Goal: Information Seeking & Learning: Learn about a topic

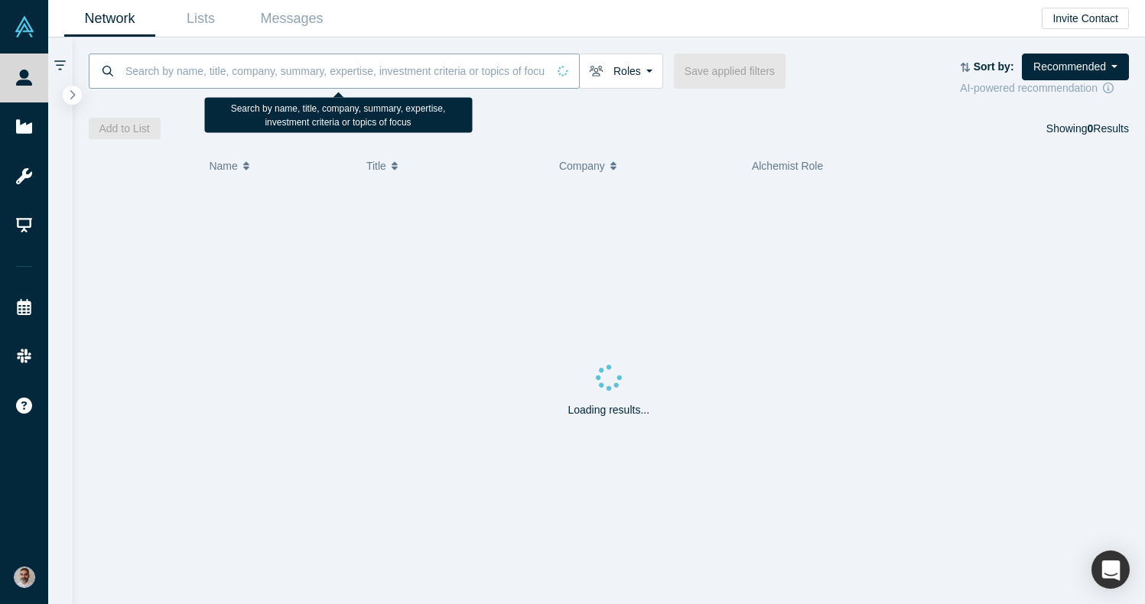
click at [490, 72] on input at bounding box center [335, 71] width 423 height 36
paste input "John Jackovin"
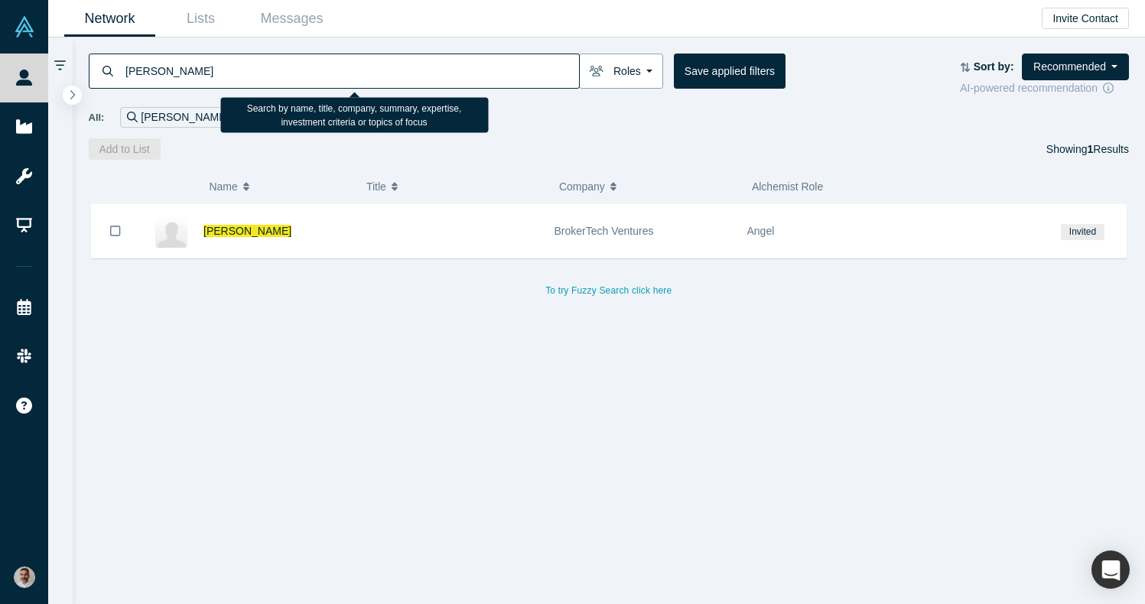
click at [643, 68] on button "Roles" at bounding box center [621, 71] width 84 height 35
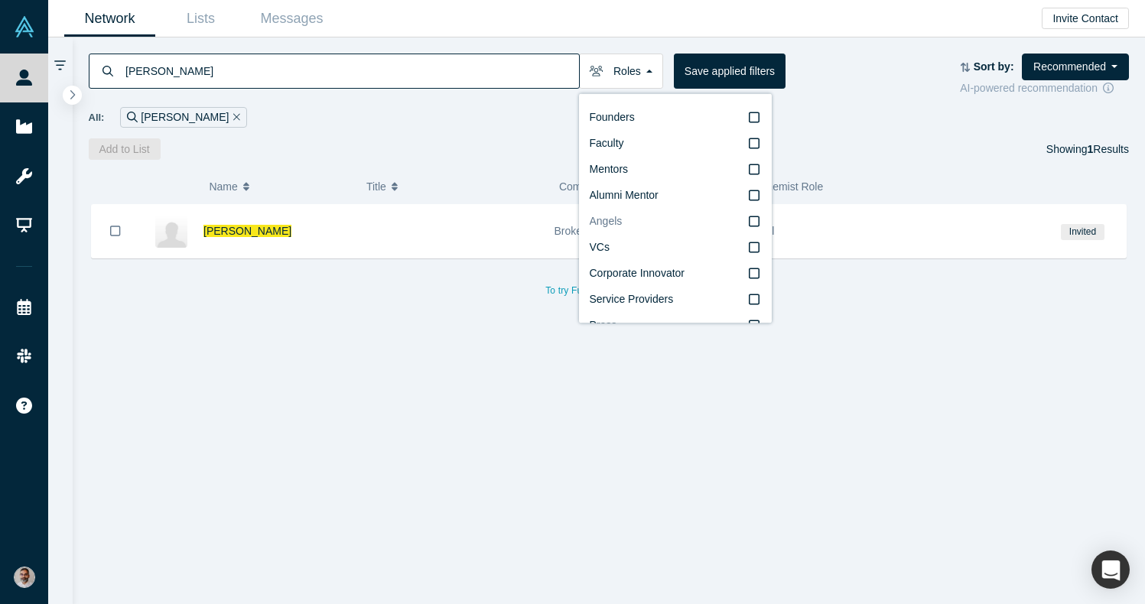
click at [760, 217] on label "Angels" at bounding box center [675, 222] width 171 height 26
click at [0, 0] on input "Angels" at bounding box center [0, 0] width 0 height 0
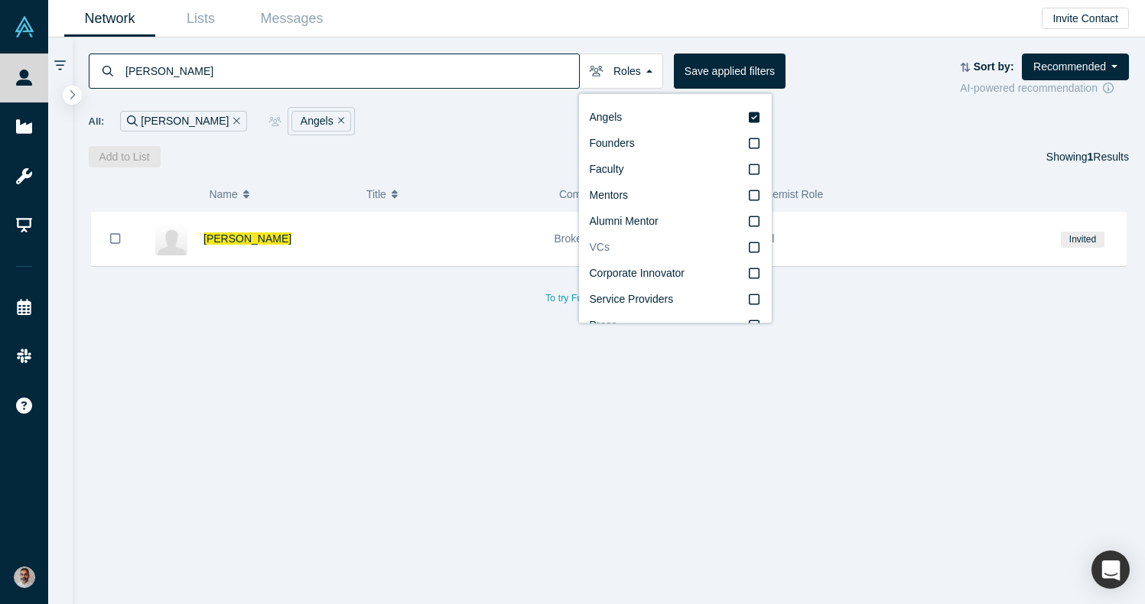
click at [757, 249] on icon at bounding box center [754, 247] width 11 height 12
click at [0, 0] on input "VCs" at bounding box center [0, 0] width 0 height 0
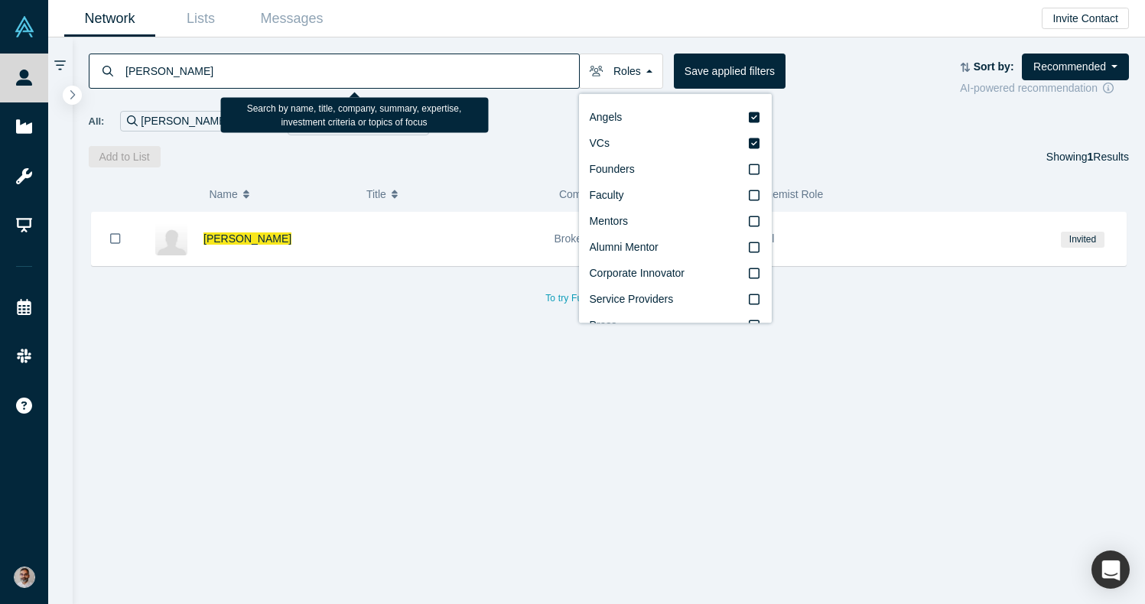
click at [368, 79] on input "John Jackovin" at bounding box center [351, 71] width 455 height 36
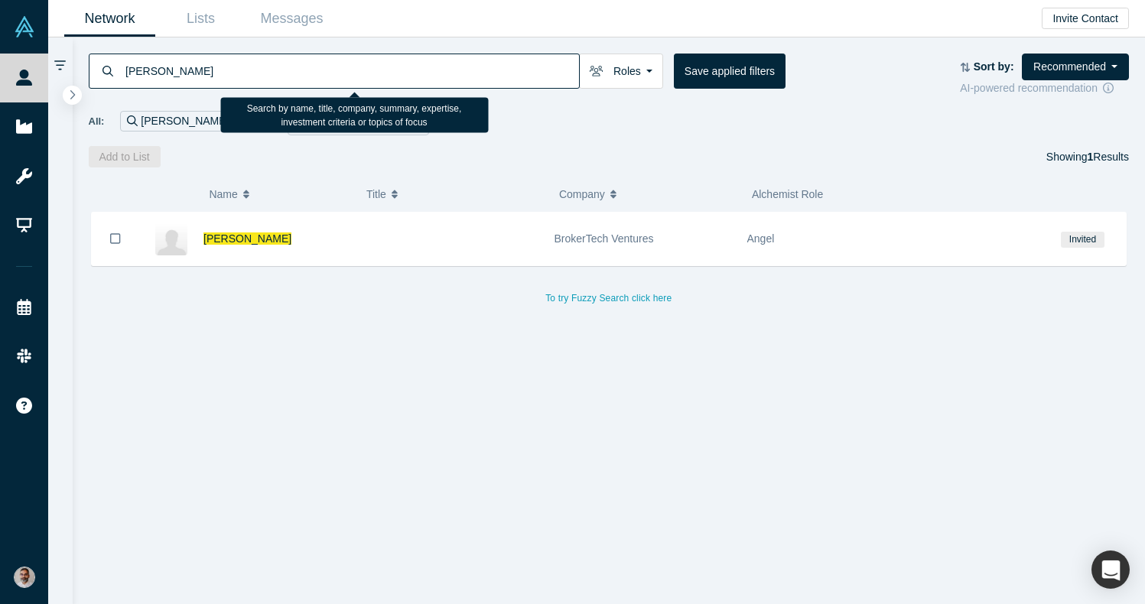
click at [368, 79] on input "John Jackovin" at bounding box center [351, 71] width 455 height 36
type input "i"
type input "insurtech"
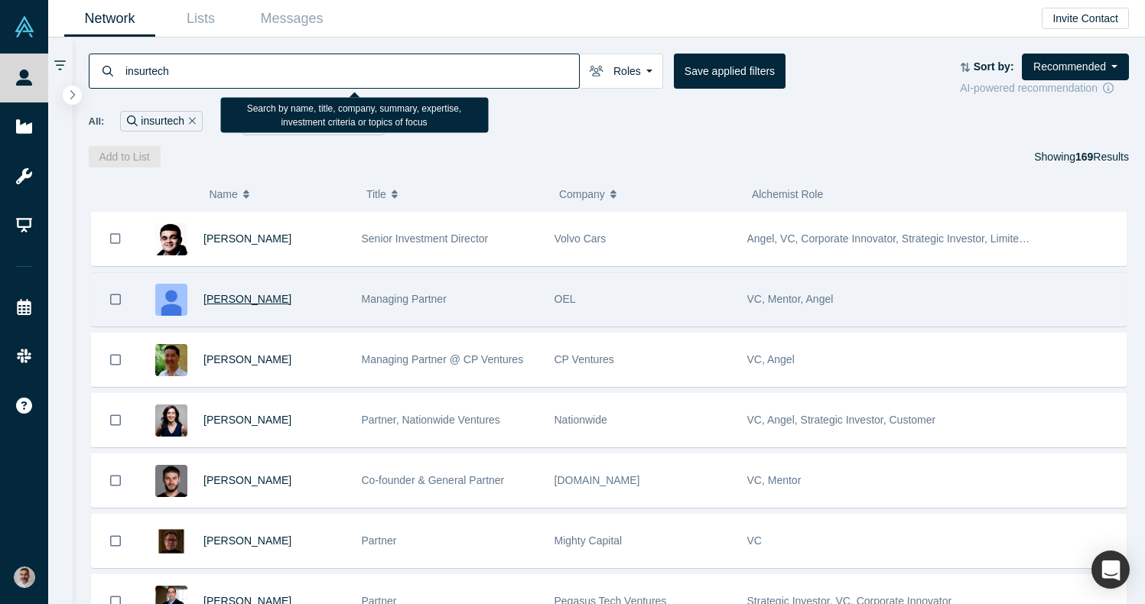
click at [246, 295] on span "Will Oberndorf" at bounding box center [248, 299] width 88 height 12
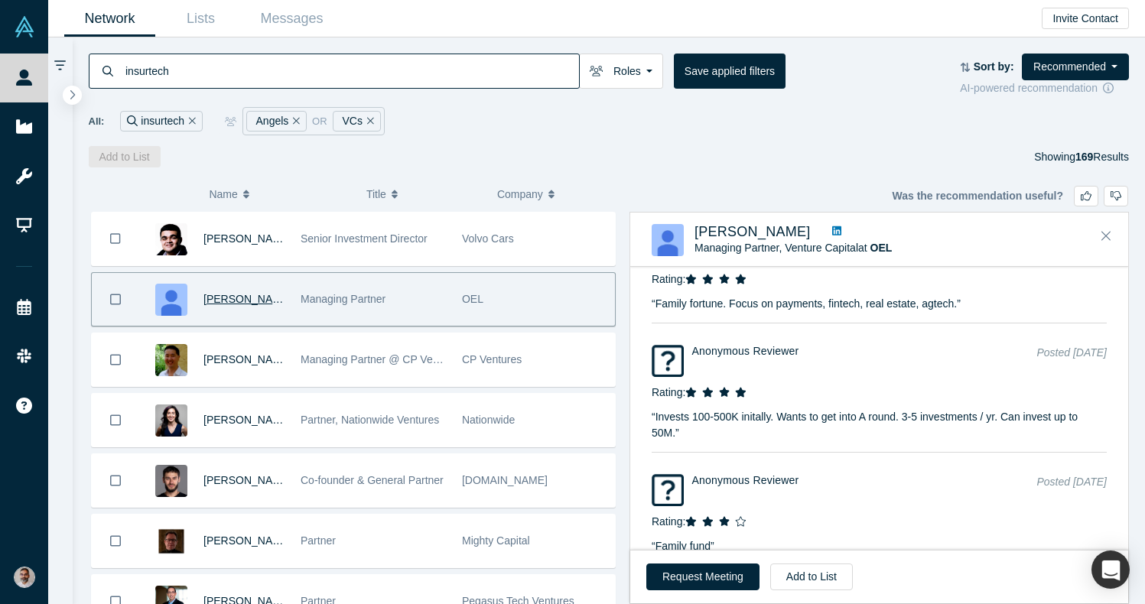
scroll to position [2085, 0]
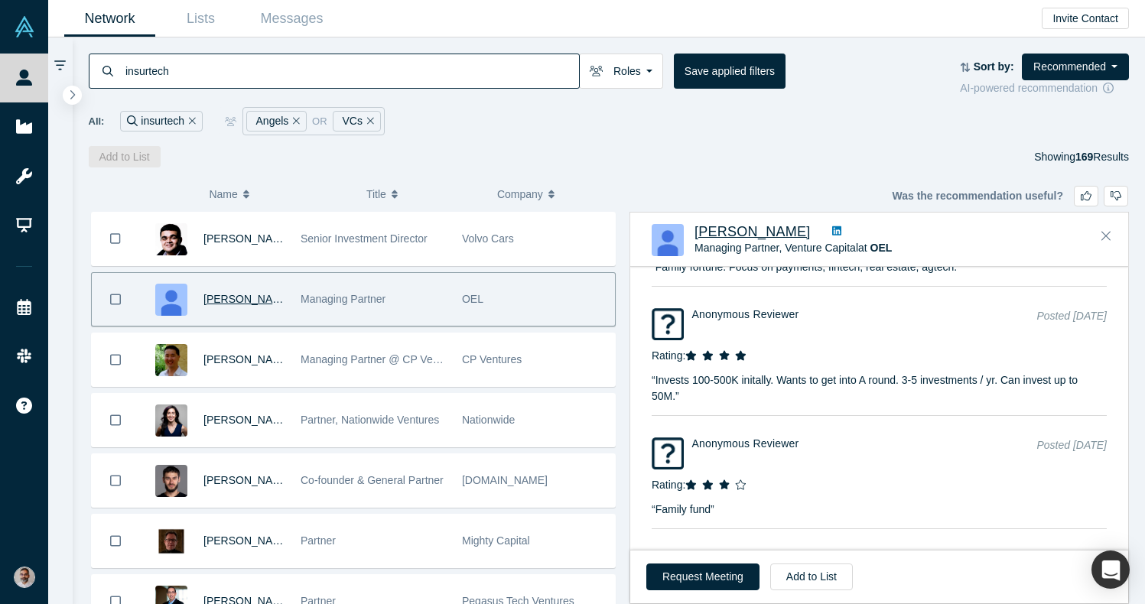
drag, startPoint x: 792, startPoint y: 236, endPoint x: 698, endPoint y: 236, distance: 94.1
click at [698, 236] on div "Will Oberndorf" at bounding box center [880, 232] width 370 height 16
copy span "Will Oberndorf"
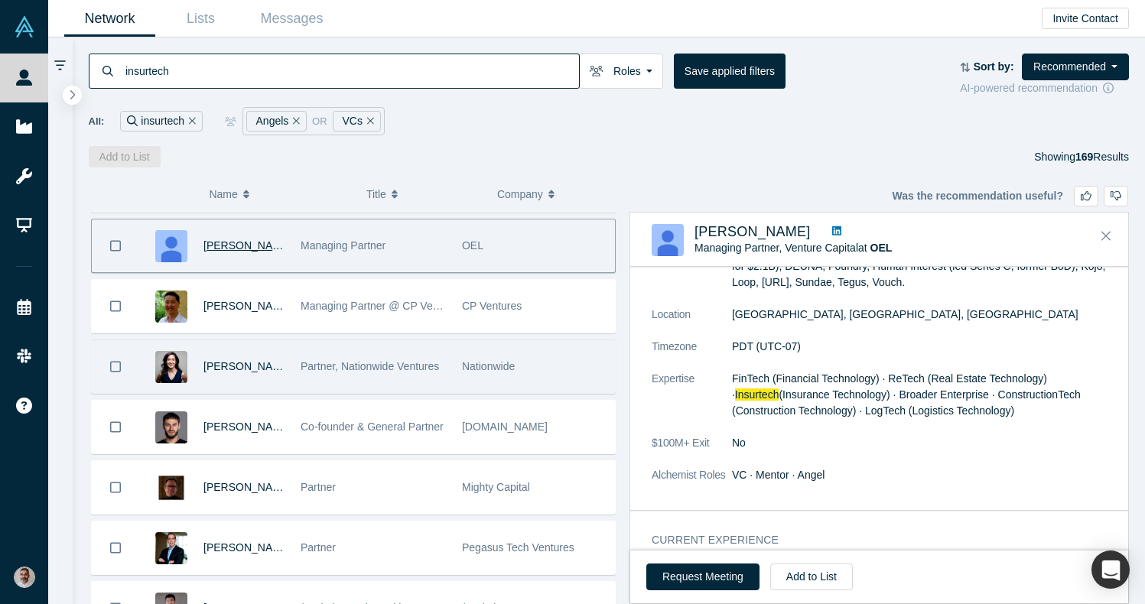
scroll to position [18, 0]
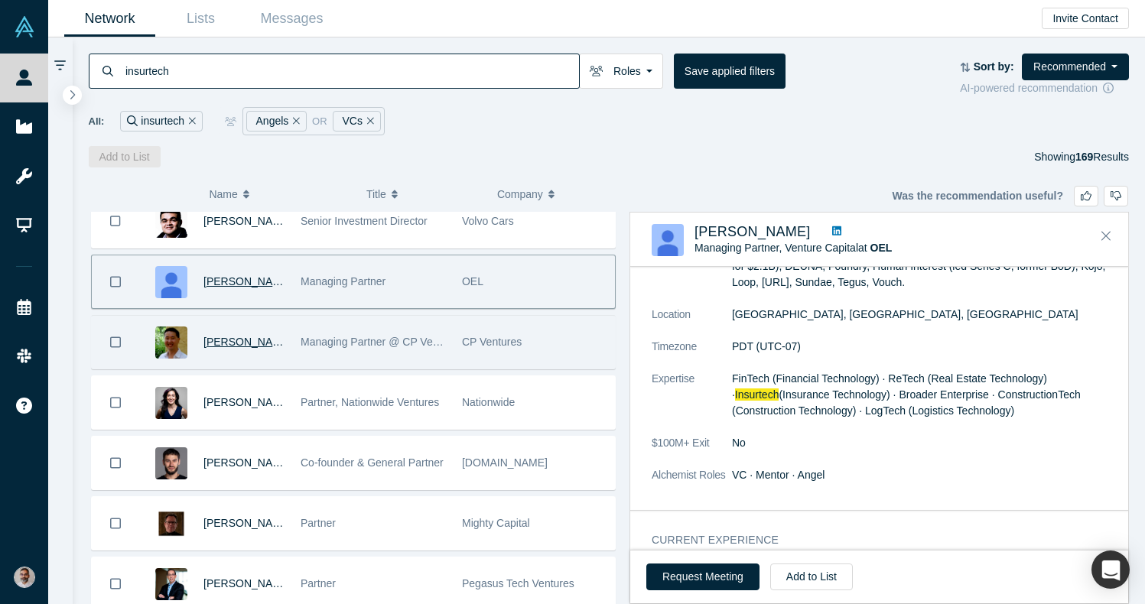
click at [239, 341] on span "Chris Sang" at bounding box center [248, 342] width 88 height 12
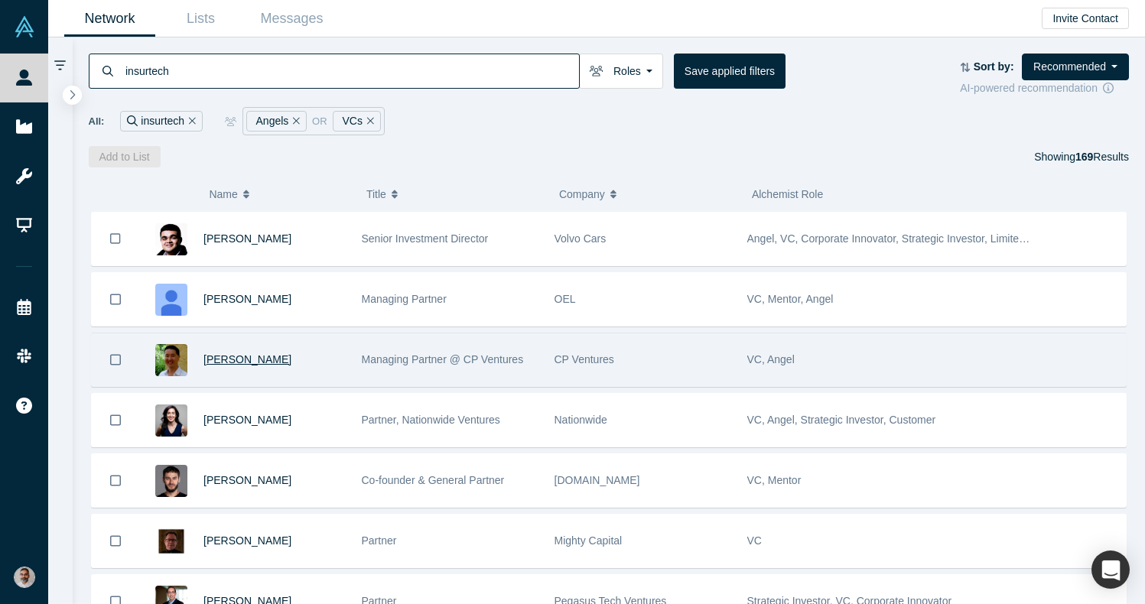
click at [248, 359] on span "Chris Sang" at bounding box center [248, 359] width 88 height 12
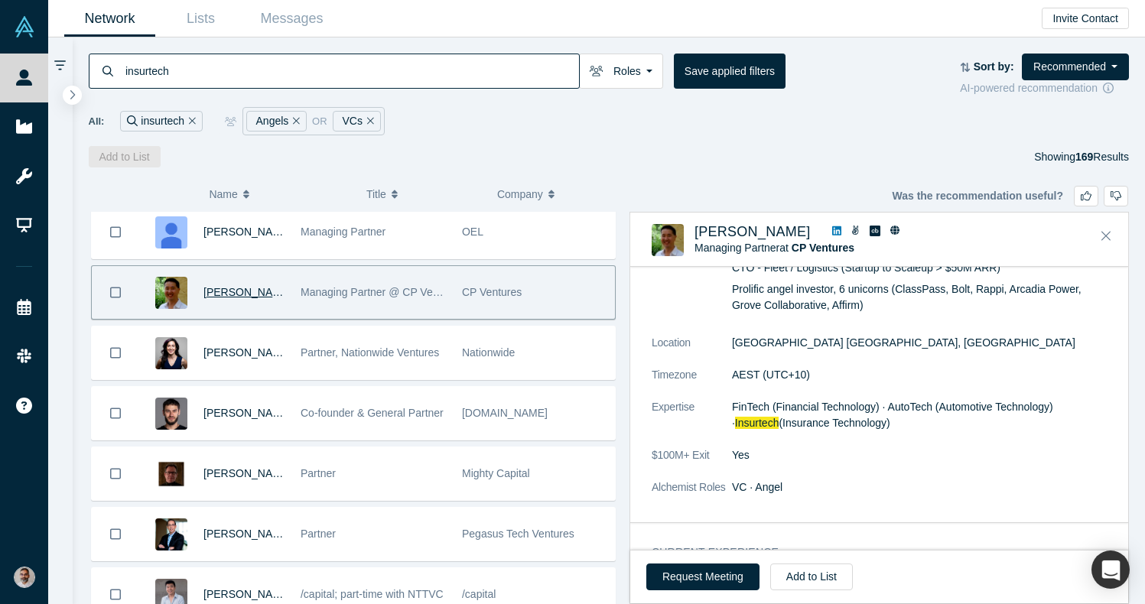
scroll to position [283, 0]
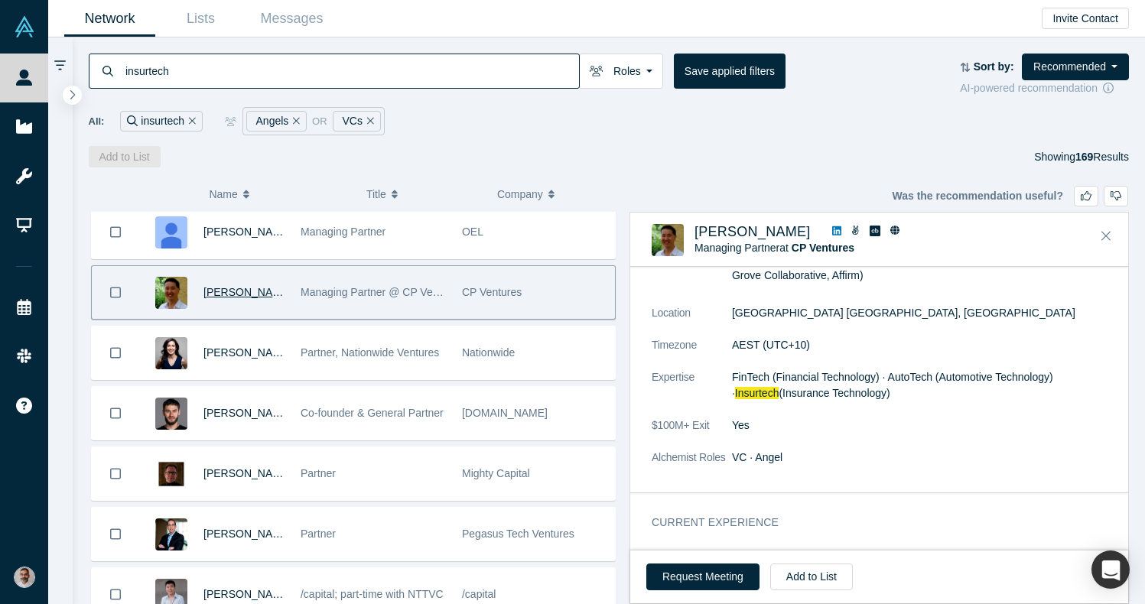
click at [874, 379] on dd "FinTech (Financial Technology) · AutoTech (Automotive Technology) · Insurtech (…" at bounding box center [919, 386] width 375 height 32
drag, startPoint x: 881, startPoint y: 360, endPoint x: 732, endPoint y: 366, distance: 148.6
click at [732, 371] on span "FinTech (Financial Technology) · AutoTech (Automotive Technology) ·" at bounding box center [892, 385] width 321 height 28
copy span "FinTech (Financial Technology)"
click at [1060, 381] on dd "FinTech (Financial Technology) · AutoTech (Automotive Technology) · Insurtech (…" at bounding box center [919, 386] width 375 height 32
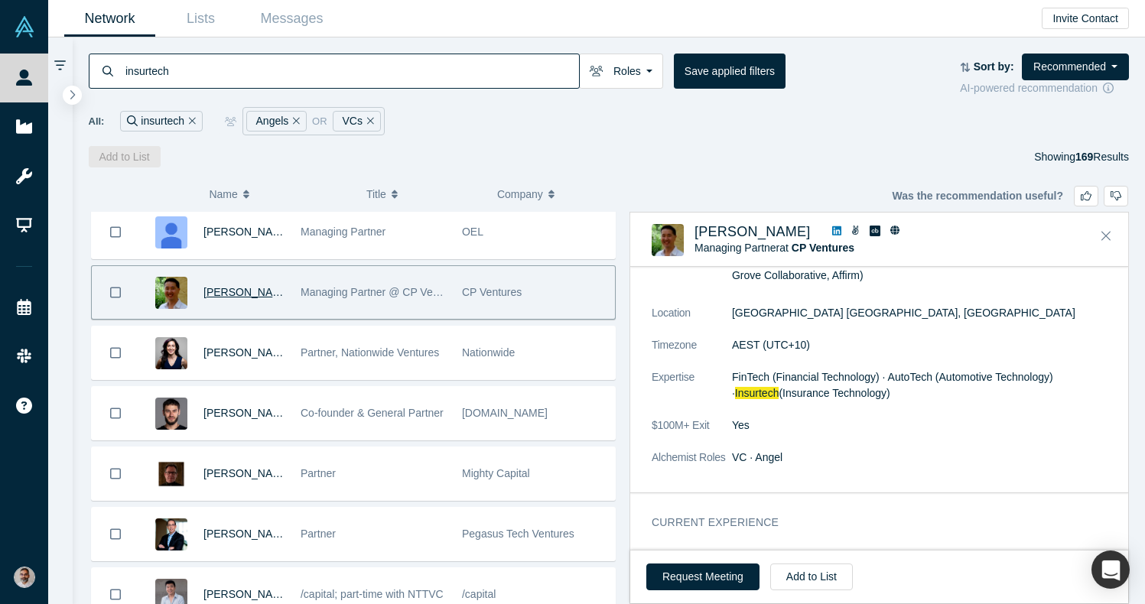
click at [780, 387] on span "Insurtech" at bounding box center [757, 393] width 44 height 12
copy span "Insurtech"
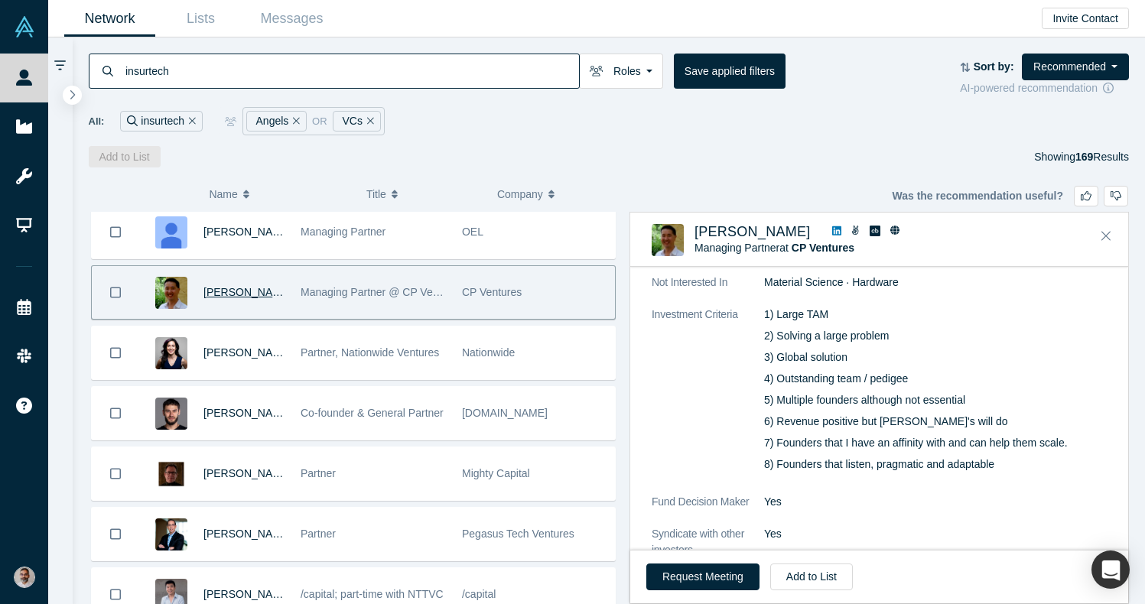
scroll to position [844, 0]
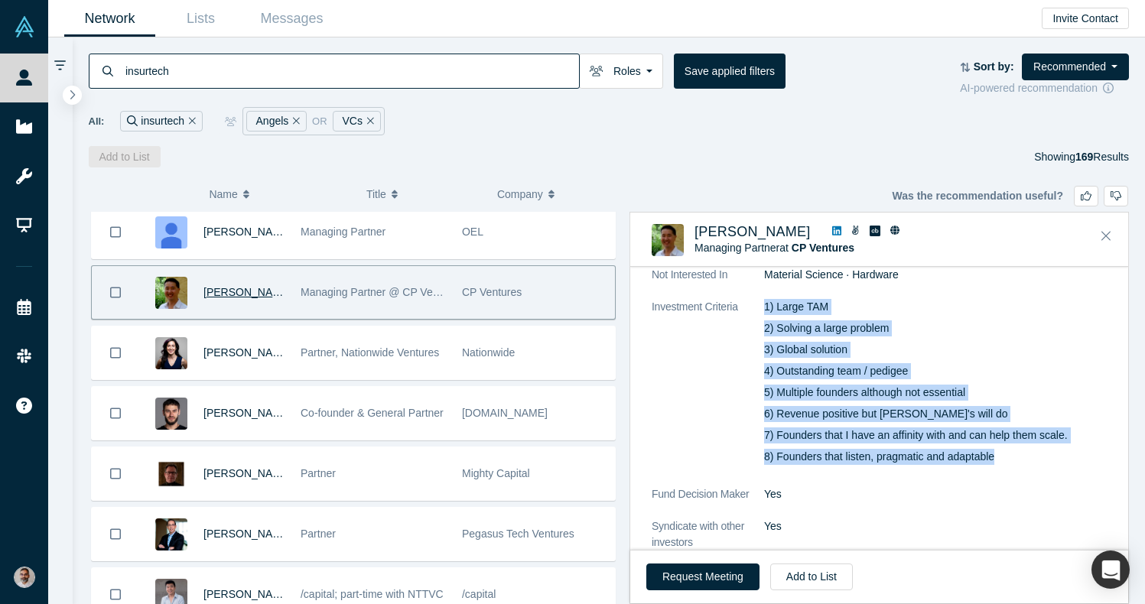
drag, startPoint x: 1025, startPoint y: 450, endPoint x: 752, endPoint y: 301, distance: 311.2
click at [752, 301] on dl "Topics of Focus SaaS (Software as a Service) · Software · FinTech (Financial Te…" at bounding box center [879, 369] width 455 height 364
copy dl "1) Large TAM 2) Solving a large problem 3) Global solution 4) Outstanding team …"
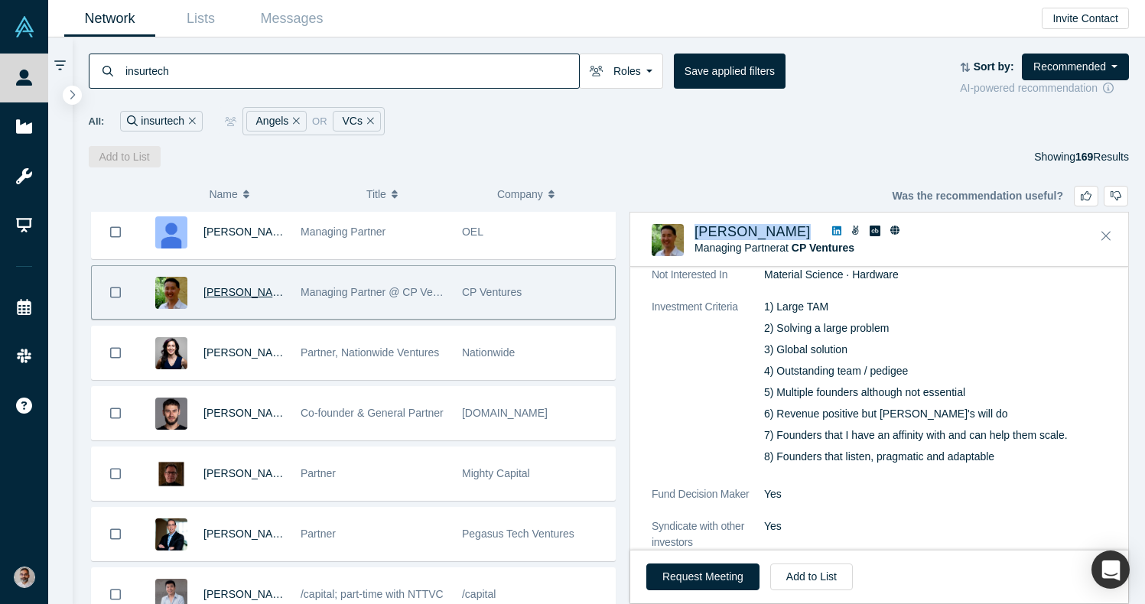
drag, startPoint x: 770, startPoint y: 224, endPoint x: 711, endPoint y: 214, distance: 60.5
click at [711, 214] on div "Chris Sang Managing Partner at CP Ventures ( 2 )" at bounding box center [879, 240] width 498 height 54
copy div "Chris Sang"
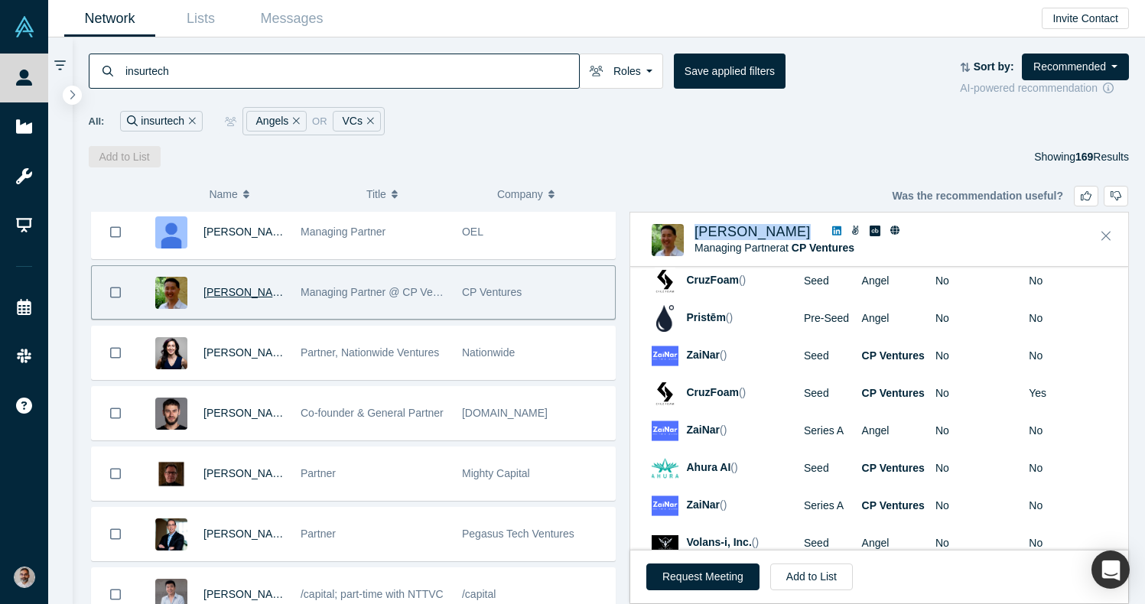
scroll to position [2490, 0]
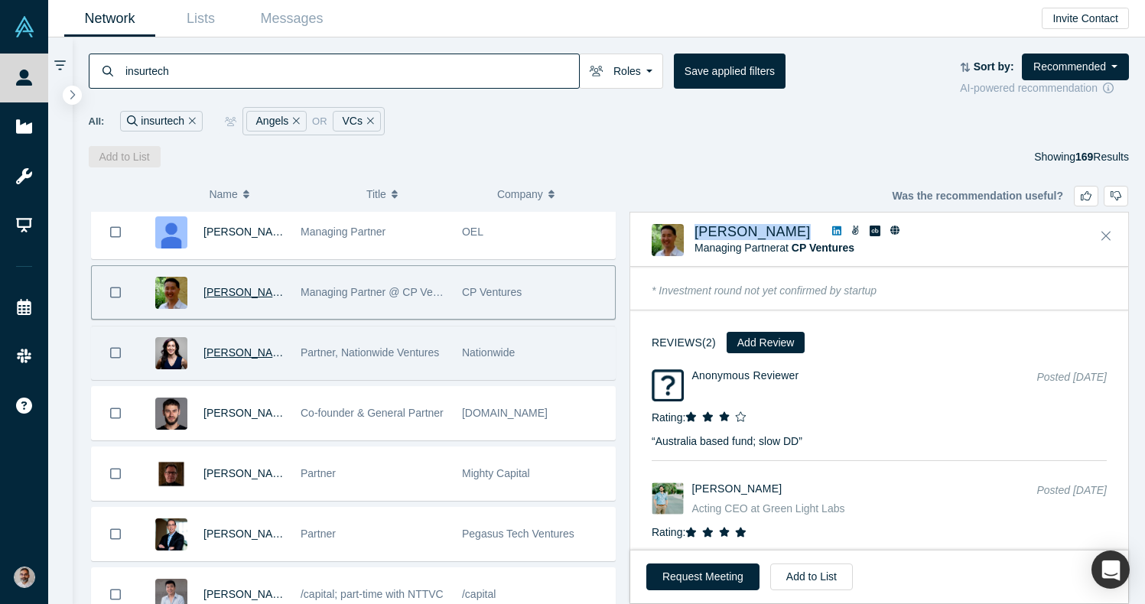
click at [249, 354] on span "Amelia Gandara" at bounding box center [248, 353] width 88 height 12
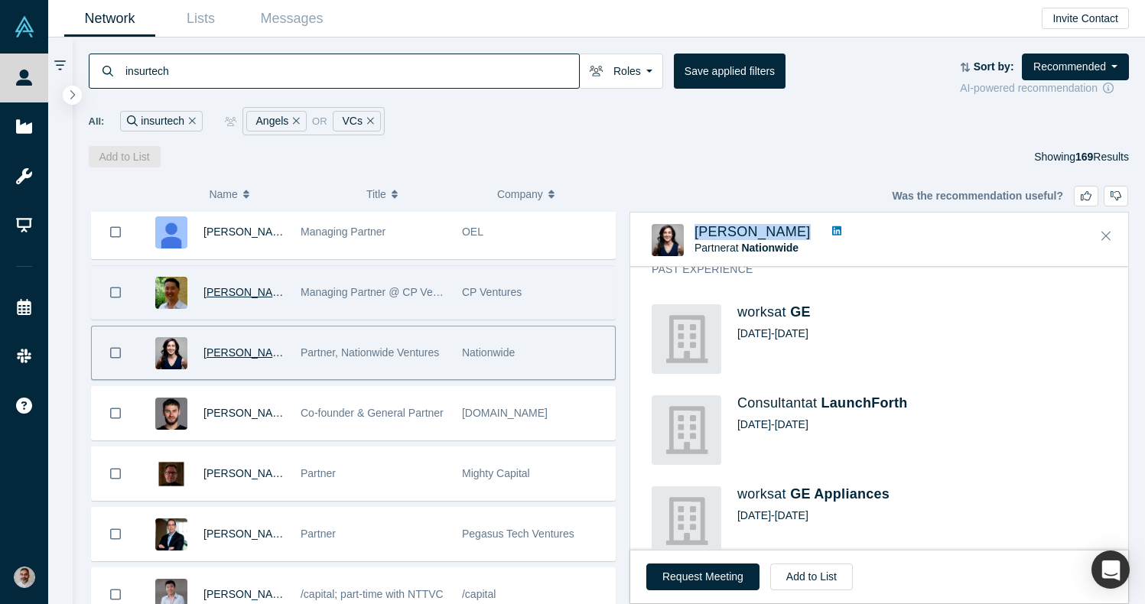
scroll to position [0, 0]
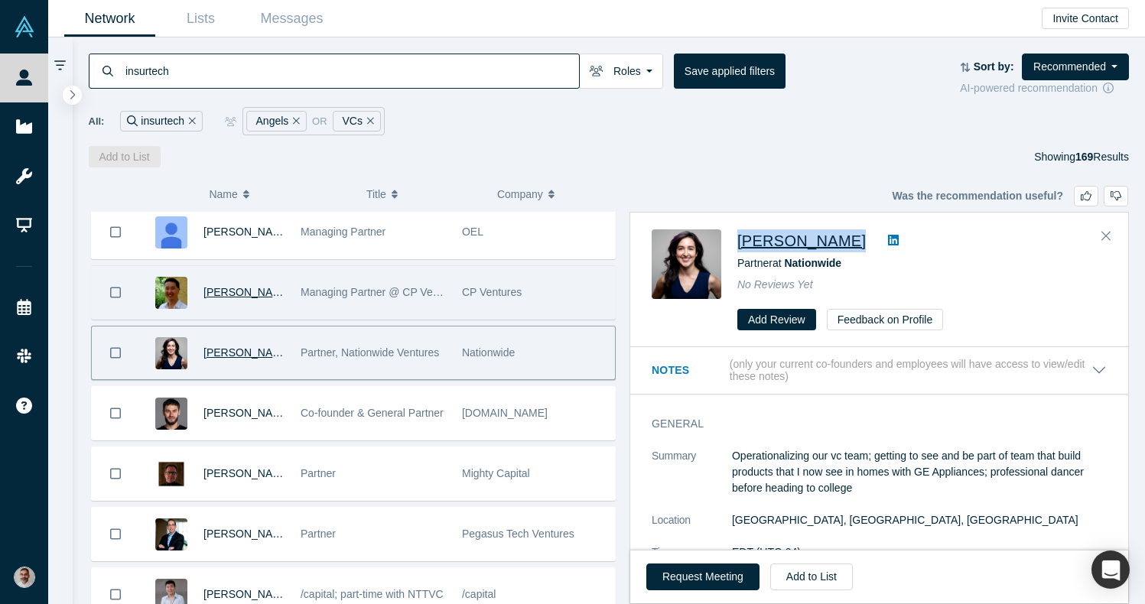
drag, startPoint x: 856, startPoint y: 234, endPoint x: 741, endPoint y: 238, distance: 115.6
click at [741, 238] on div "Amelia Gandara" at bounding box center [923, 241] width 370 height 23
copy div "Amelia Gandara"
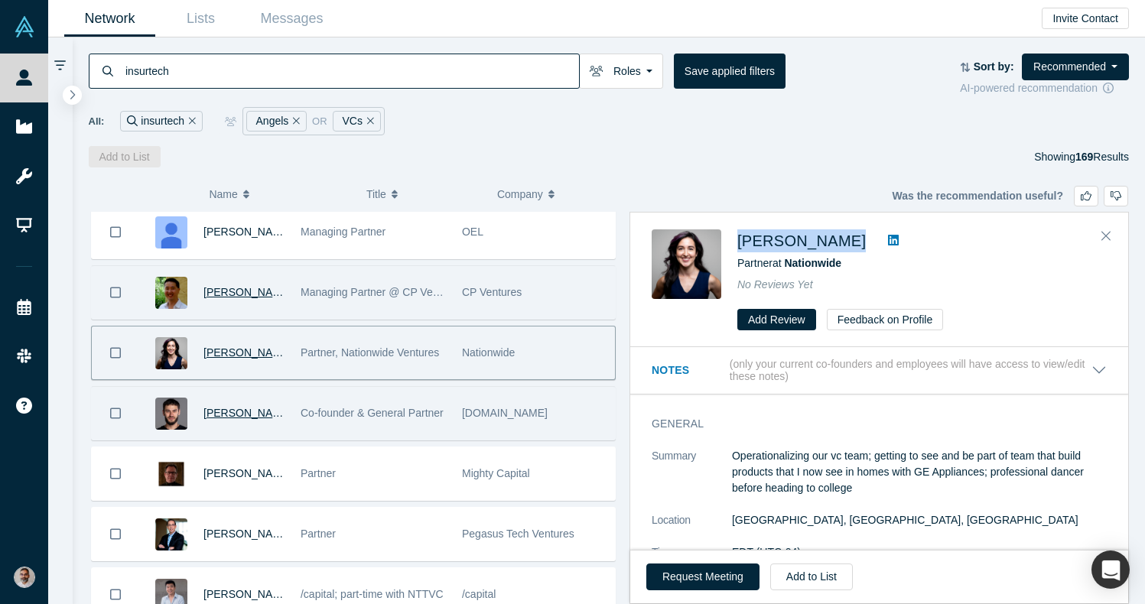
click at [251, 410] on span "Alexey Alexanov" at bounding box center [248, 413] width 88 height 12
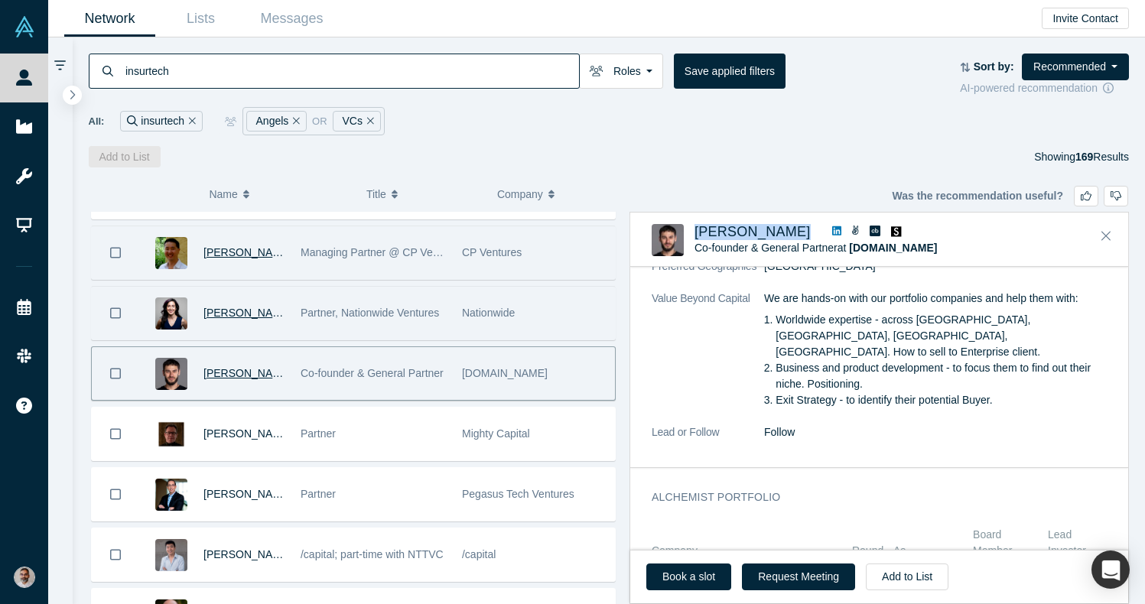
scroll to position [1751, 0]
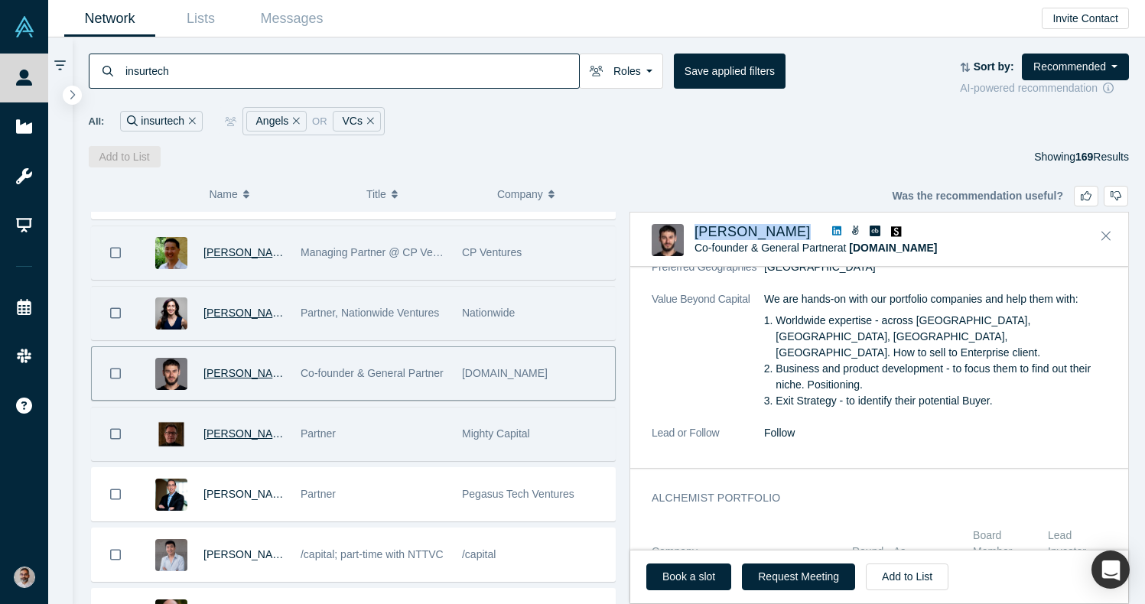
click at [226, 436] on span "Matthias Weber" at bounding box center [248, 434] width 88 height 12
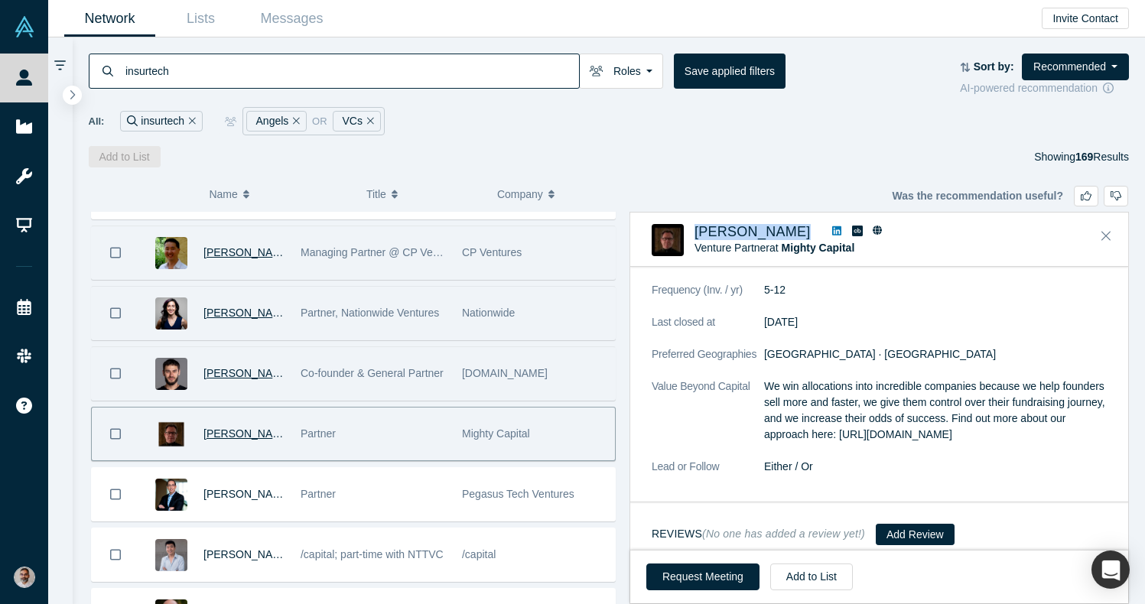
scroll to position [962, 0]
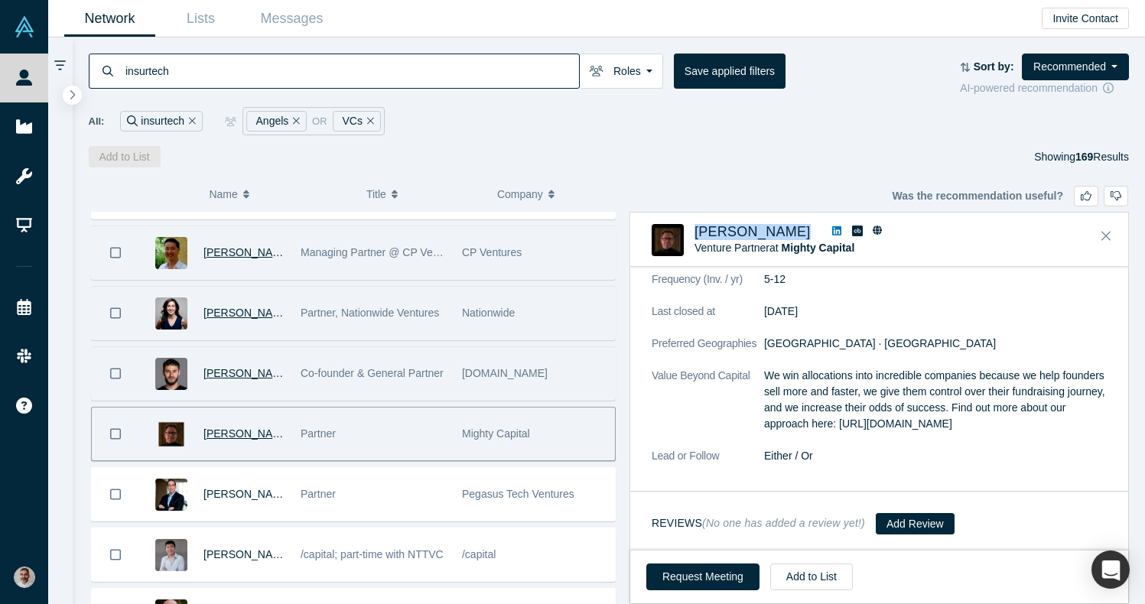
drag, startPoint x: 1072, startPoint y: 430, endPoint x: 917, endPoint y: 426, distance: 154.6
click at [917, 426] on p "We win allocations into incredible companies because we help founders sell more…" at bounding box center [935, 400] width 343 height 64
copy p "https://mighty.capital/approach/"
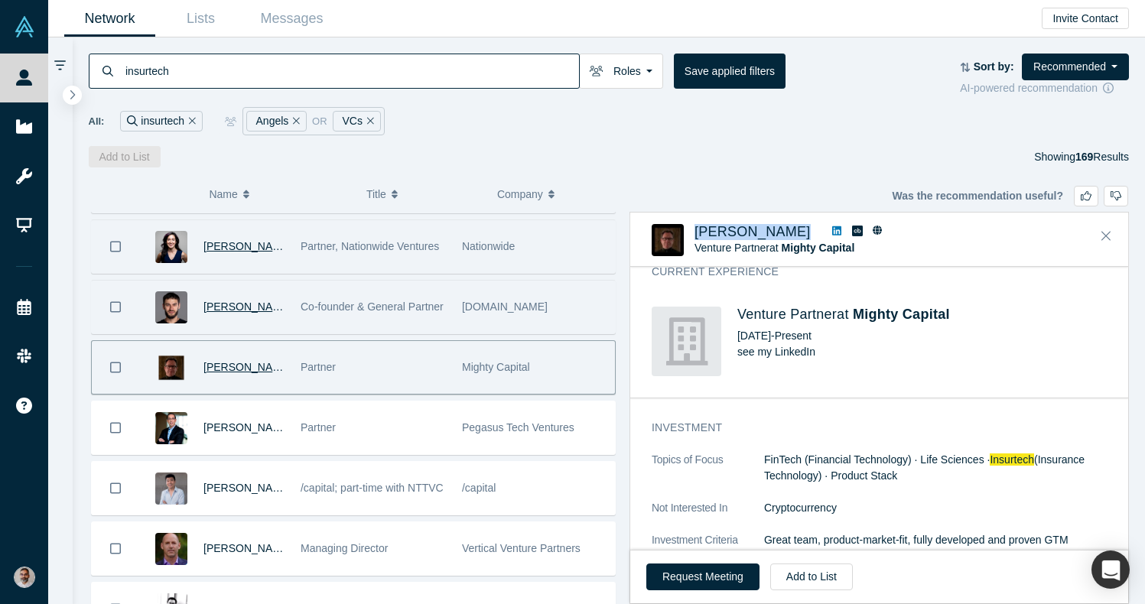
scroll to position [169, 0]
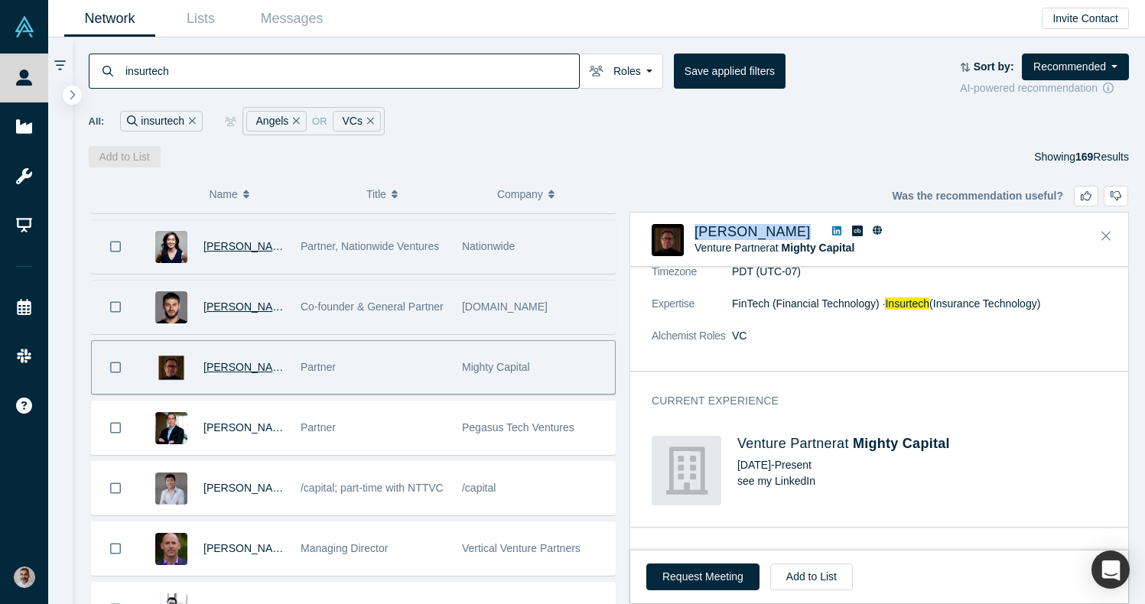
drag, startPoint x: 806, startPoint y: 230, endPoint x: 691, endPoint y: 233, distance: 115.6
click at [691, 233] on div "Matthias Weber Venture Partner at Mighty Capital No Reviews Yet" at bounding box center [882, 240] width 461 height 32
copy div "Matthias Weber"
drag, startPoint x: 870, startPoint y: 246, endPoint x: 784, endPoint y: 243, distance: 85.7
click at [784, 243] on div "Venture Partner at Mighty Capital" at bounding box center [880, 248] width 370 height 16
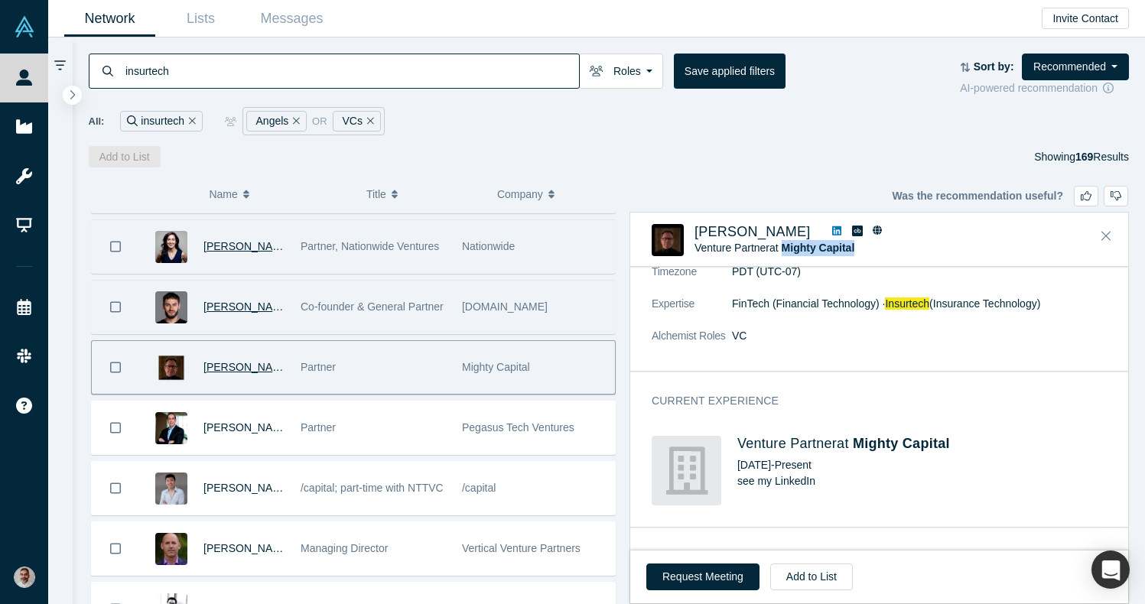
copy span "Mighty Capital"
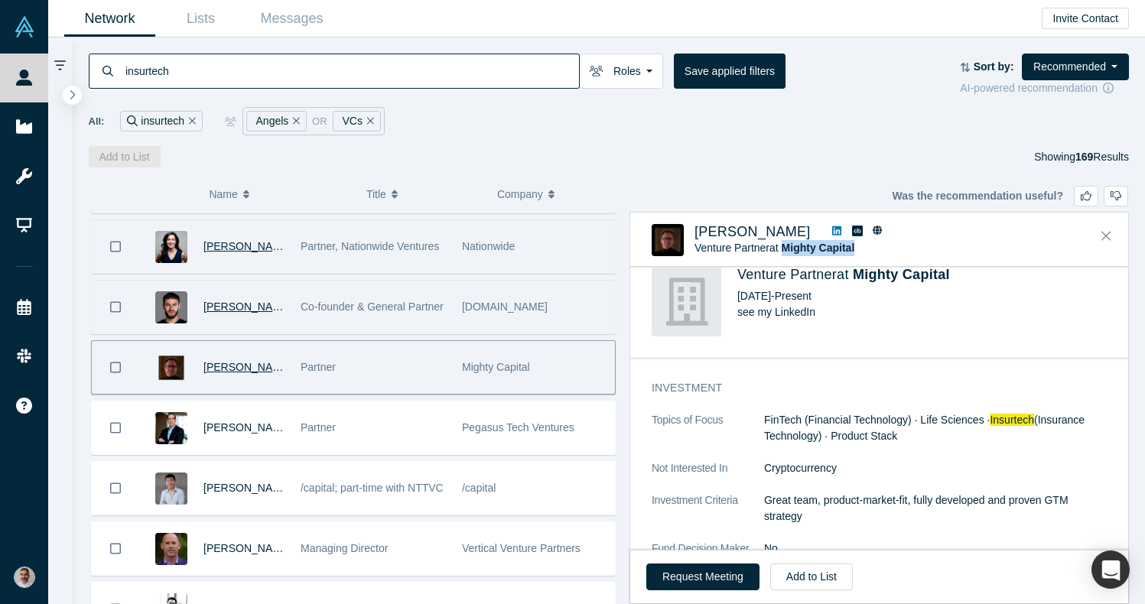
scroll to position [387, 0]
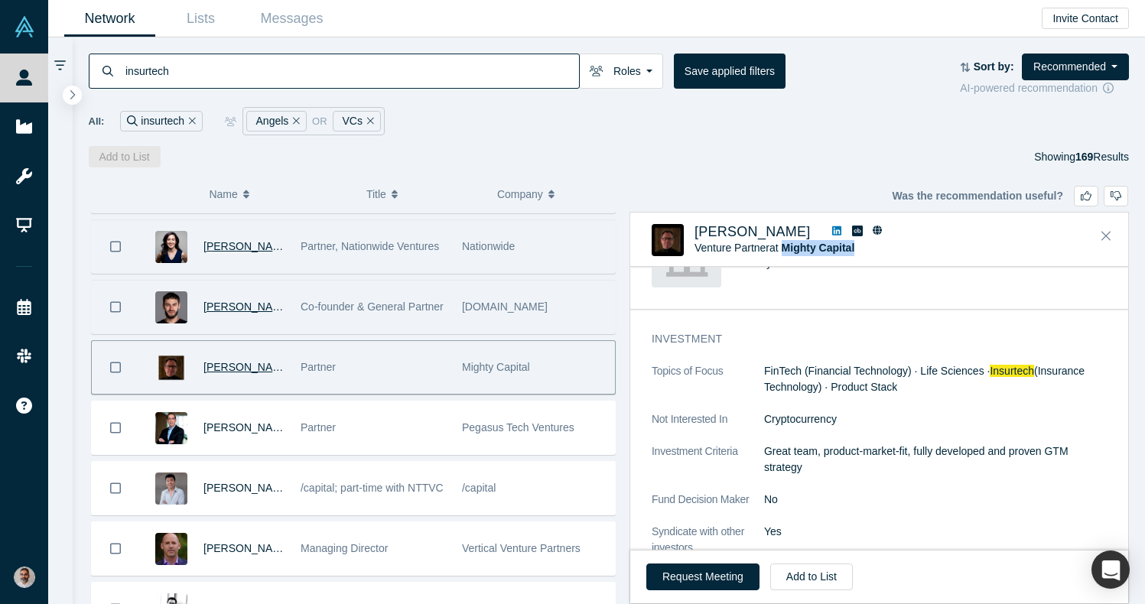
drag, startPoint x: 907, startPoint y: 389, endPoint x: 754, endPoint y: 371, distance: 154.1
click at [754, 371] on dl "Topics of Focus FinTech (Financial Technology) · Life Sciences · Insurtech (Ins…" at bounding box center [879, 459] width 455 height 193
copy dl "FinTech (Financial Technology) · Life Sciences · Insurtech (Insurance Technolog…"
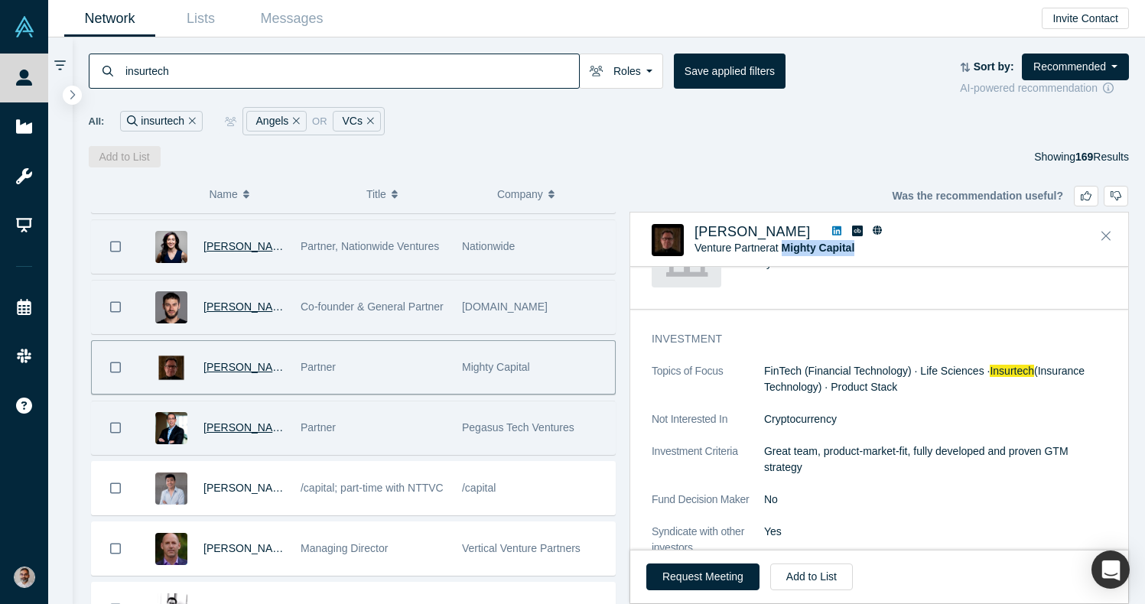
click at [236, 431] on span "Steve Bernardez" at bounding box center [248, 428] width 88 height 12
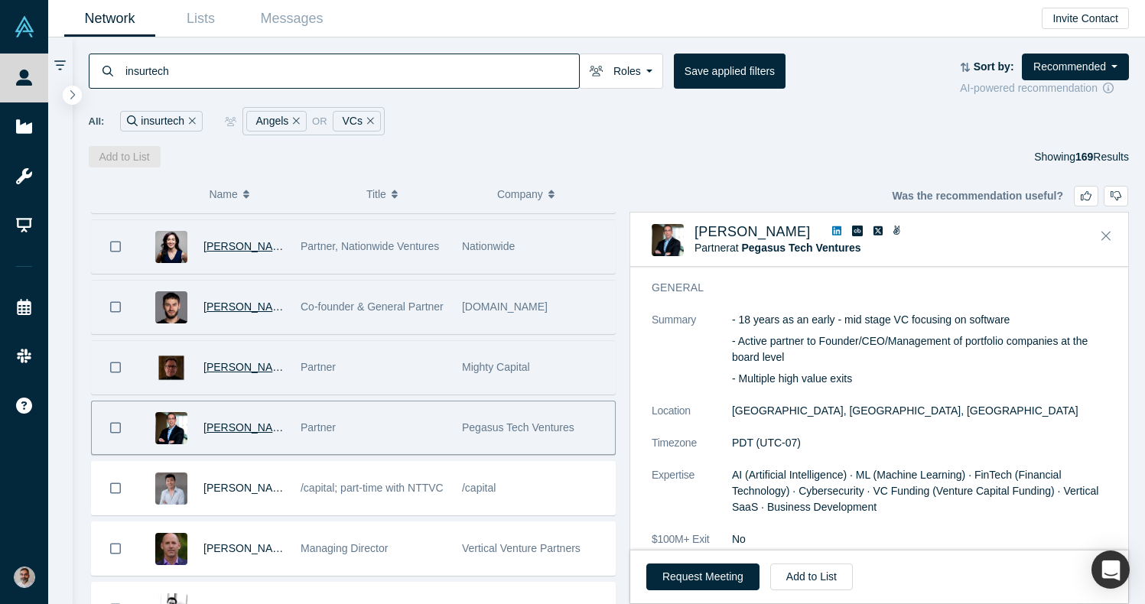
scroll to position [0, 0]
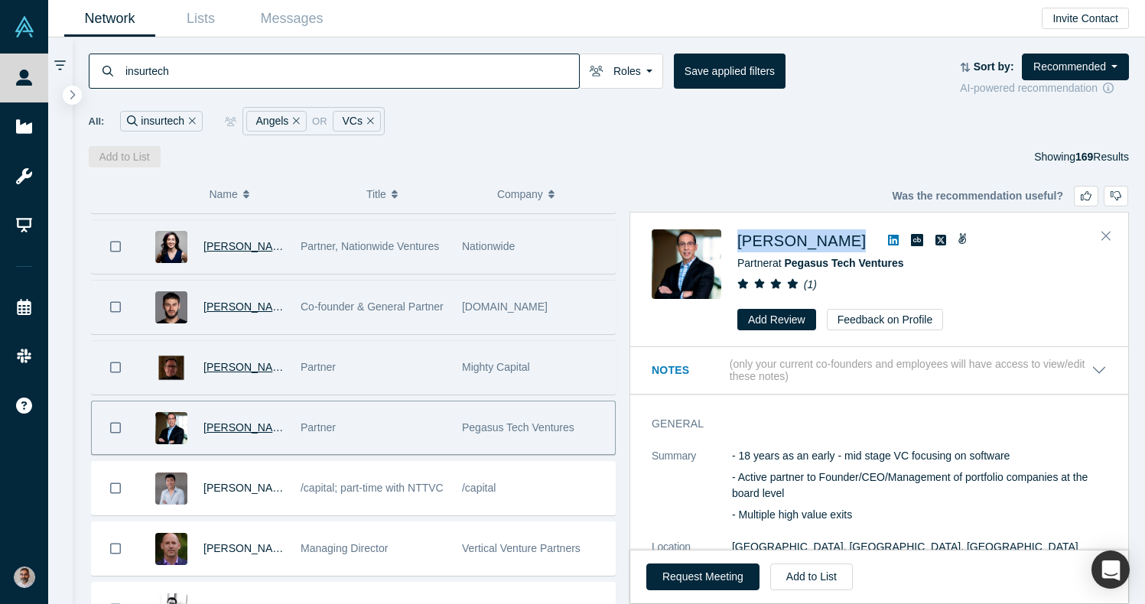
drag, startPoint x: 867, startPoint y: 243, endPoint x: 732, endPoint y: 246, distance: 134.7
click at [732, 246] on div "Steve Bernardez Partner at Pegasus Tech Ventures ( 1 ) Add Review Feedback on P…" at bounding box center [882, 280] width 461 height 101
click at [636, 68] on button "Roles" at bounding box center [621, 71] width 84 height 35
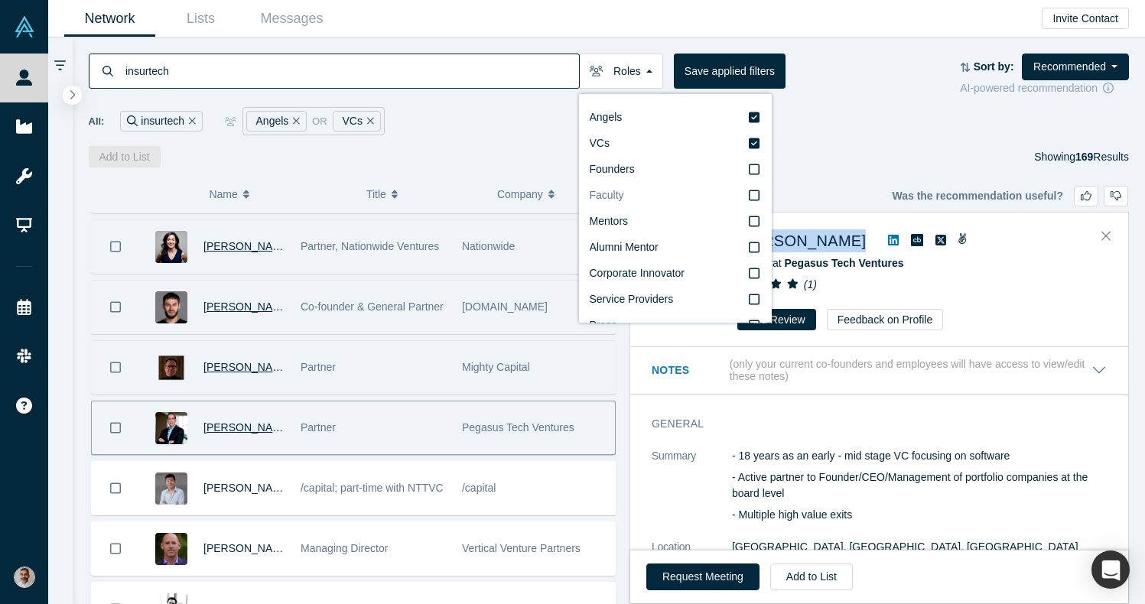
scroll to position [26, 0]
click at [865, 137] on div "insurtech Roles Angels VCs Founders Faculty Mentors Alumni Mentor Corporate Inn…" at bounding box center [609, 102] width 1073 height 130
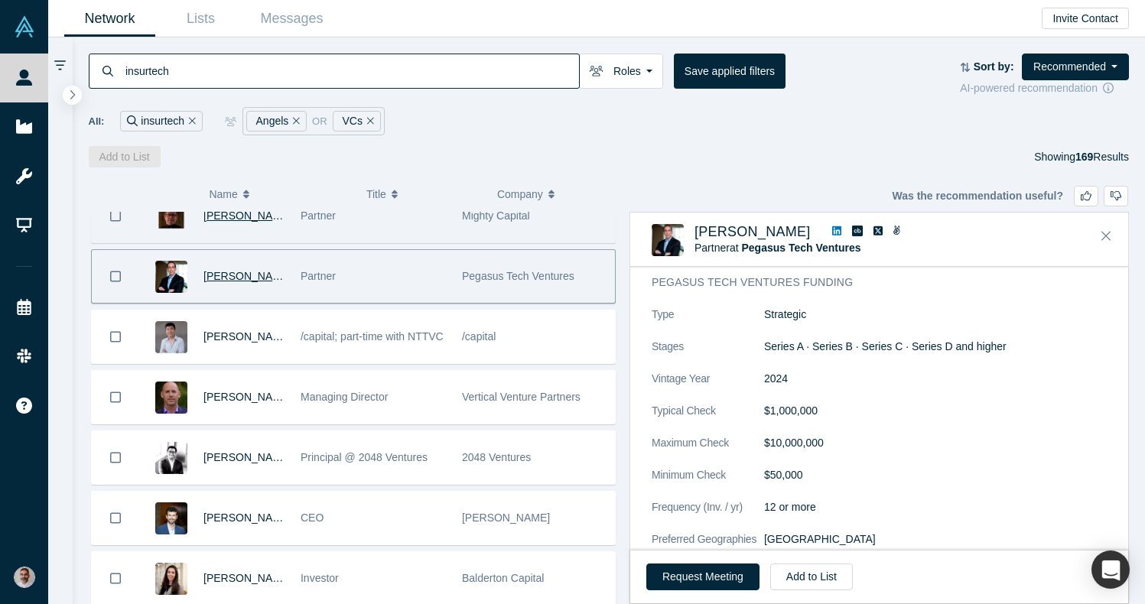
scroll to position [330, 0]
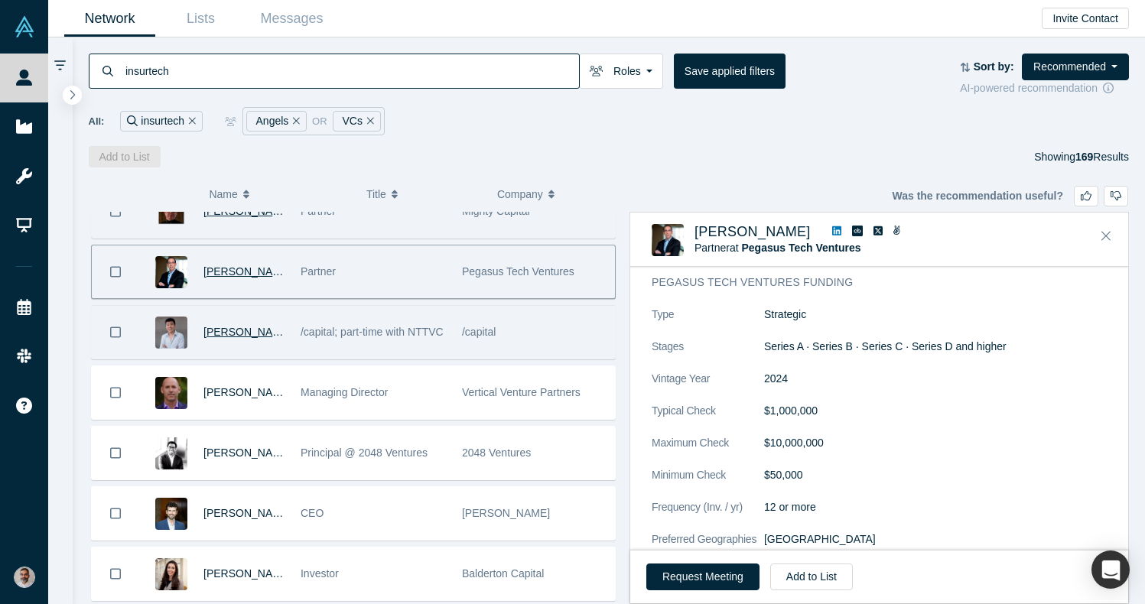
click at [244, 335] on span "Luofei Deng" at bounding box center [248, 332] width 88 height 12
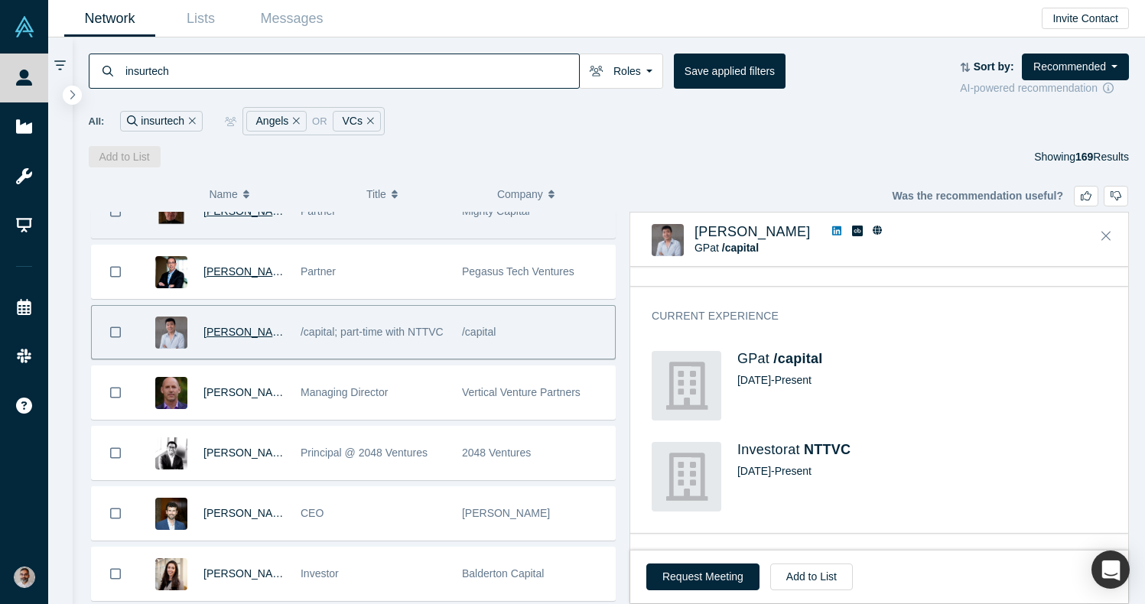
scroll to position [5, 0]
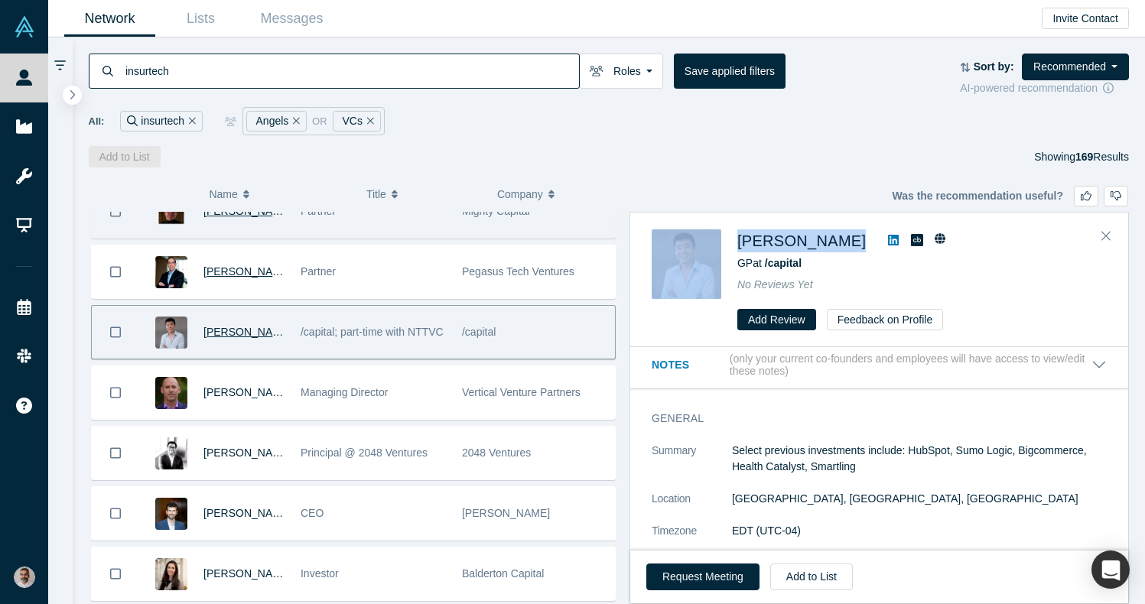
drag, startPoint x: 752, startPoint y: 255, endPoint x: 725, endPoint y: 236, distance: 33.5
click at [725, 236] on div "Luofei Deng GP at /capital No Reviews Yet Add Review Feedback on Profile" at bounding box center [882, 280] width 461 height 101
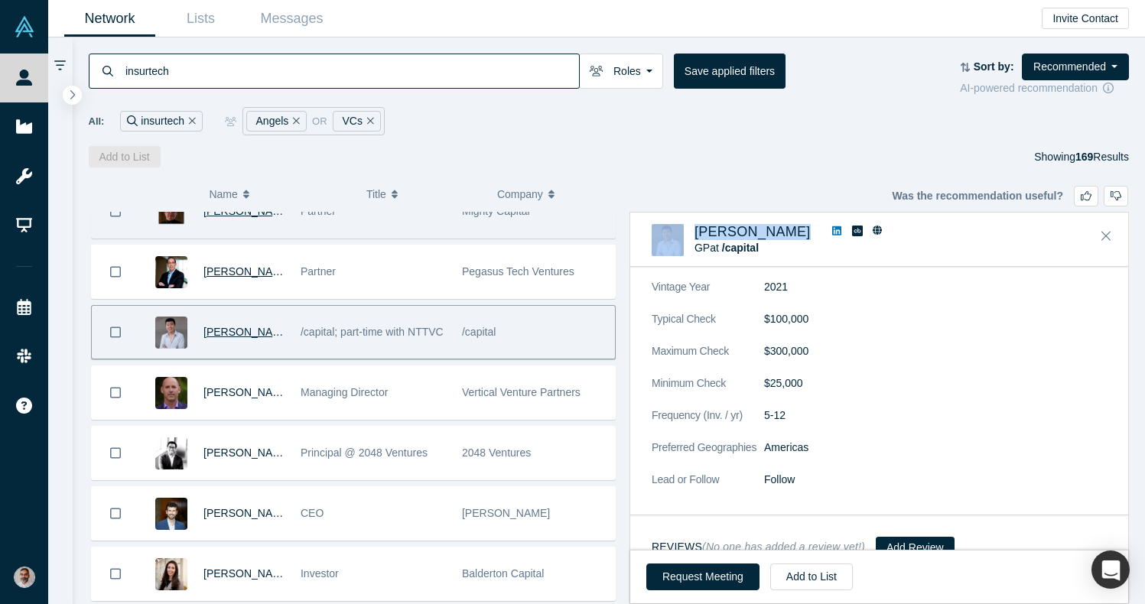
scroll to position [1327, 0]
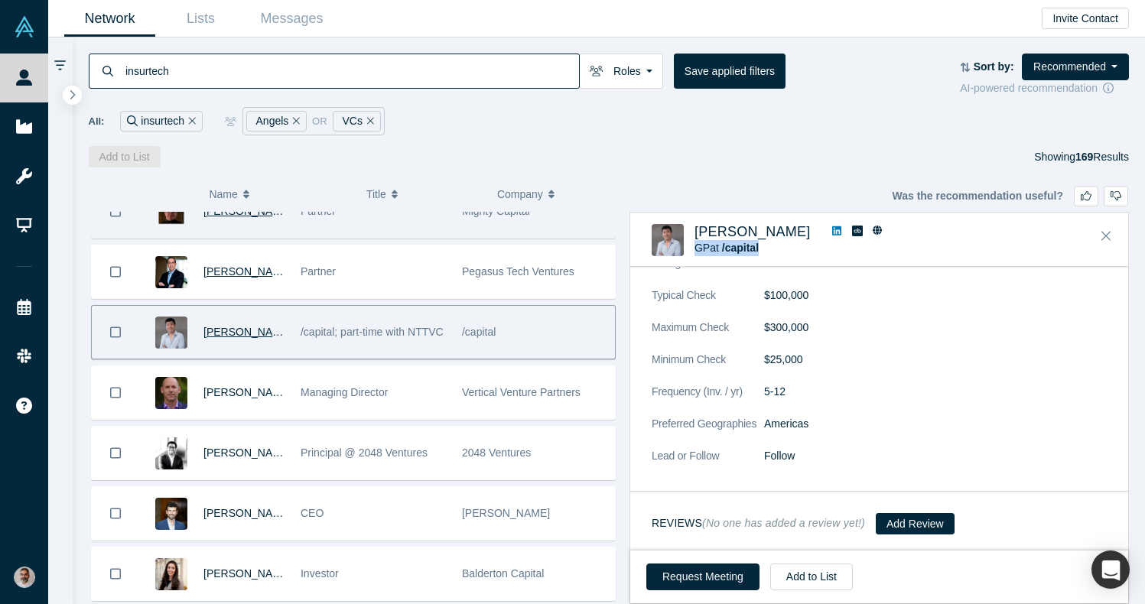
drag, startPoint x: 765, startPoint y: 252, endPoint x: 697, endPoint y: 251, distance: 68.1
click at [697, 251] on div "GP at /capital" at bounding box center [880, 248] width 370 height 16
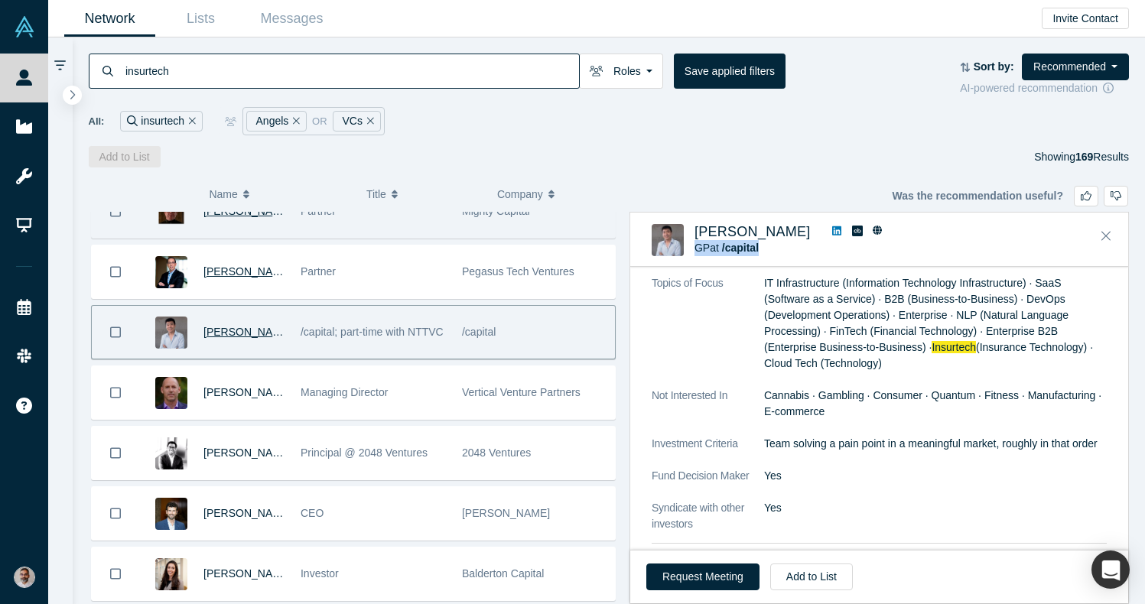
scroll to position [597, 0]
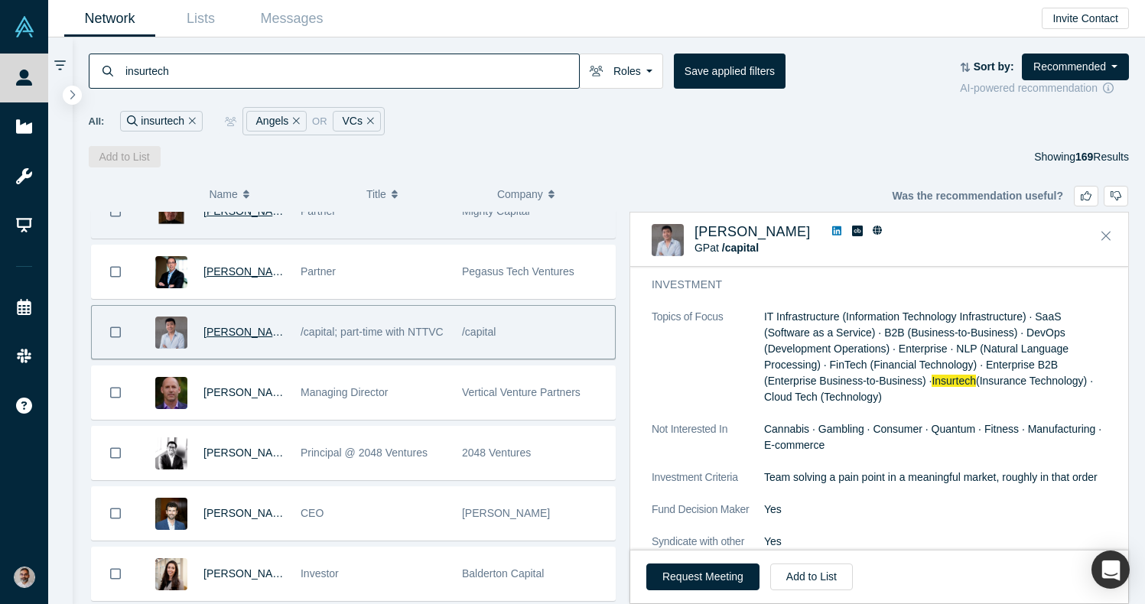
click at [889, 400] on dd "IT Infrastructure (Information Technology Infrastructure) · SaaS (Software as a…" at bounding box center [935, 357] width 343 height 96
click at [1036, 377] on span "(Insurance Technology) · Cloud Tech (Technology)" at bounding box center [928, 389] width 329 height 28
drag, startPoint x: 1099, startPoint y: 379, endPoint x: 935, endPoint y: 383, distance: 164.5
click at [935, 383] on dd "IT Infrastructure (Information Technology Infrastructure) · SaaS (Software as a…" at bounding box center [935, 357] width 343 height 96
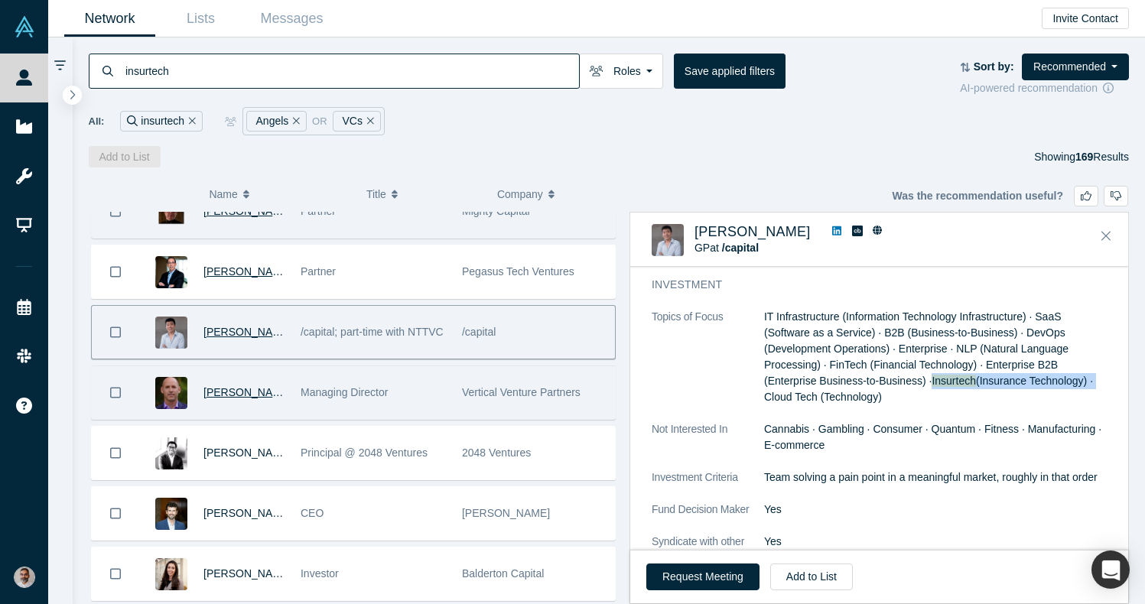
click at [235, 392] on span "[PERSON_NAME]" at bounding box center [248, 392] width 88 height 12
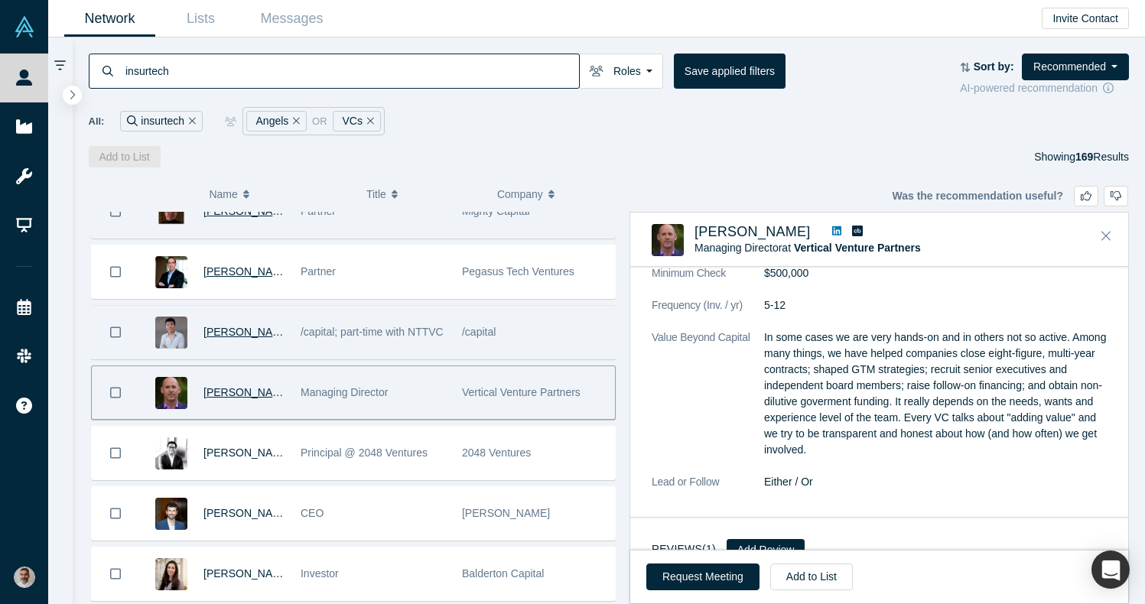
scroll to position [1876, 0]
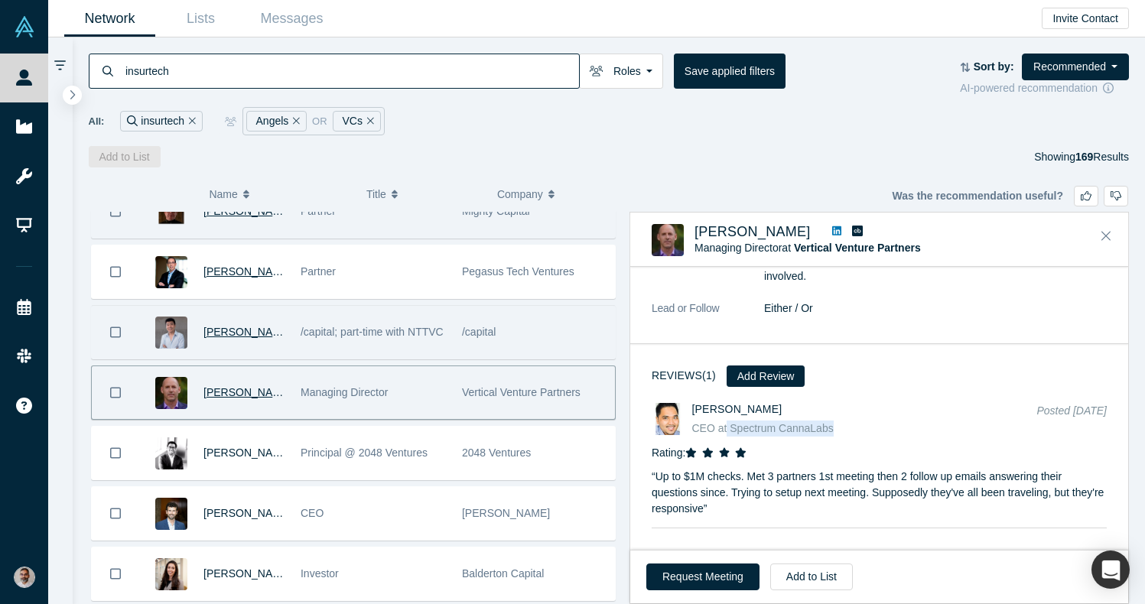
drag, startPoint x: 855, startPoint y: 432, endPoint x: 725, endPoint y: 428, distance: 129.4
click at [725, 428] on div "CEO at Spectrum CannaLabs" at bounding box center [855, 429] width 327 height 16
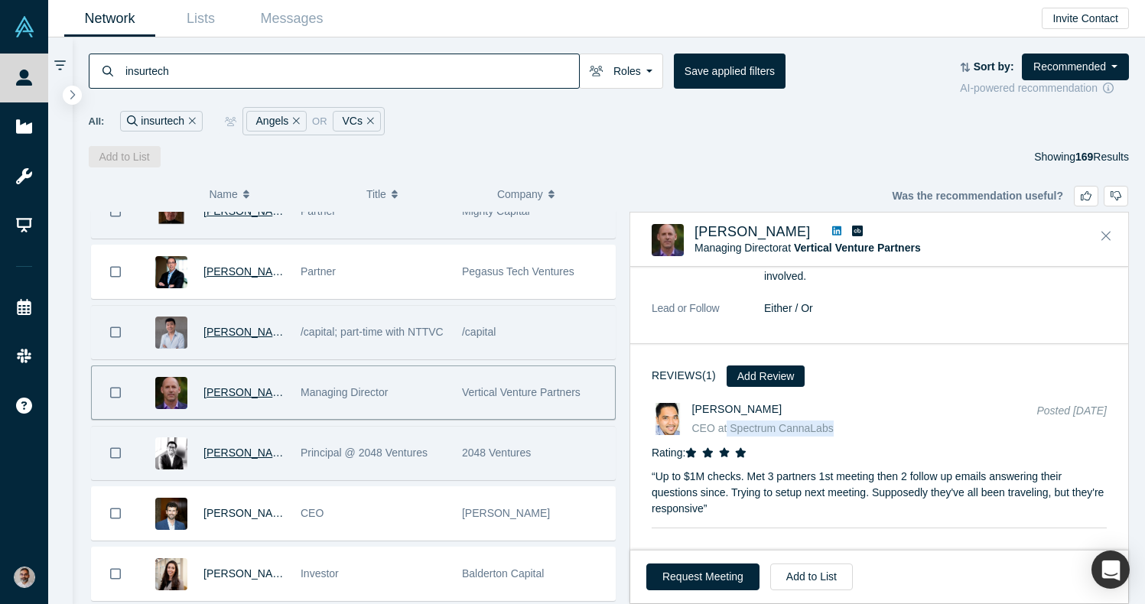
click at [213, 448] on span "Zann Ali" at bounding box center [248, 453] width 88 height 12
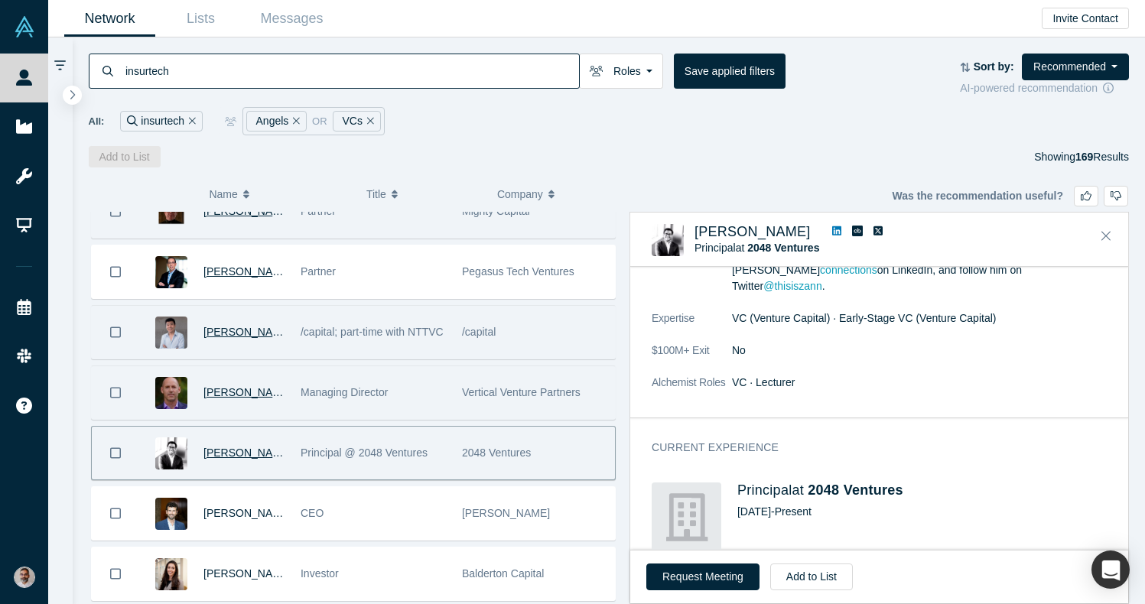
scroll to position [0, 0]
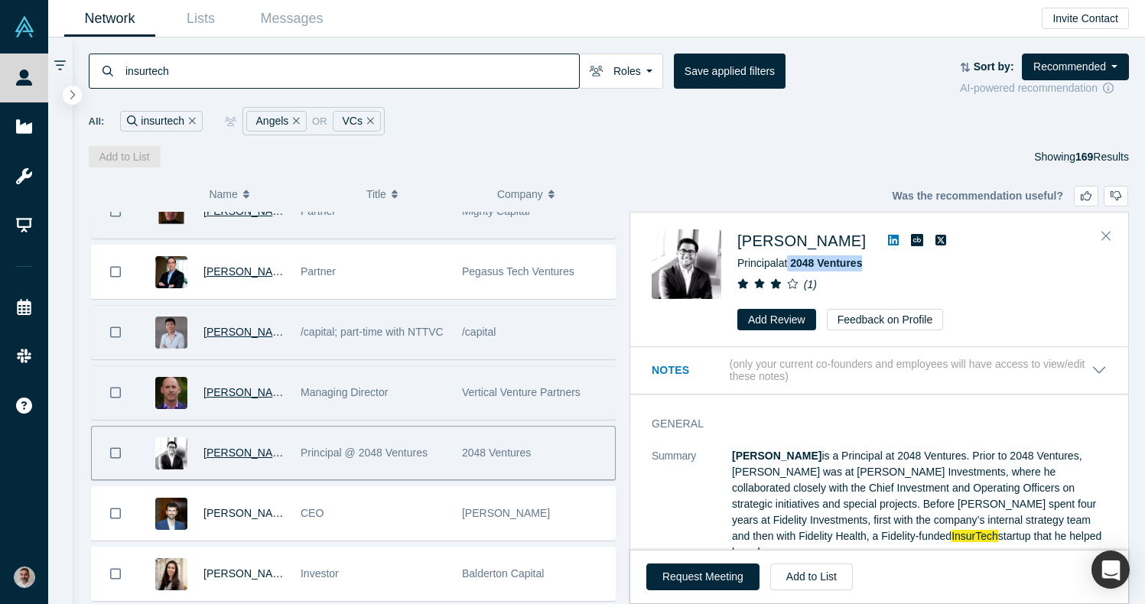
drag, startPoint x: 892, startPoint y: 261, endPoint x: 792, endPoint y: 263, distance: 100.3
click at [792, 263] on div "Principal at 2048 Ventures" at bounding box center [923, 264] width 370 height 16
drag, startPoint x: 801, startPoint y: 236, endPoint x: 739, endPoint y: 239, distance: 62.0
click at [739, 239] on div "Zann Ali" at bounding box center [923, 241] width 370 height 23
drag, startPoint x: 878, startPoint y: 266, endPoint x: 794, endPoint y: 260, distance: 83.6
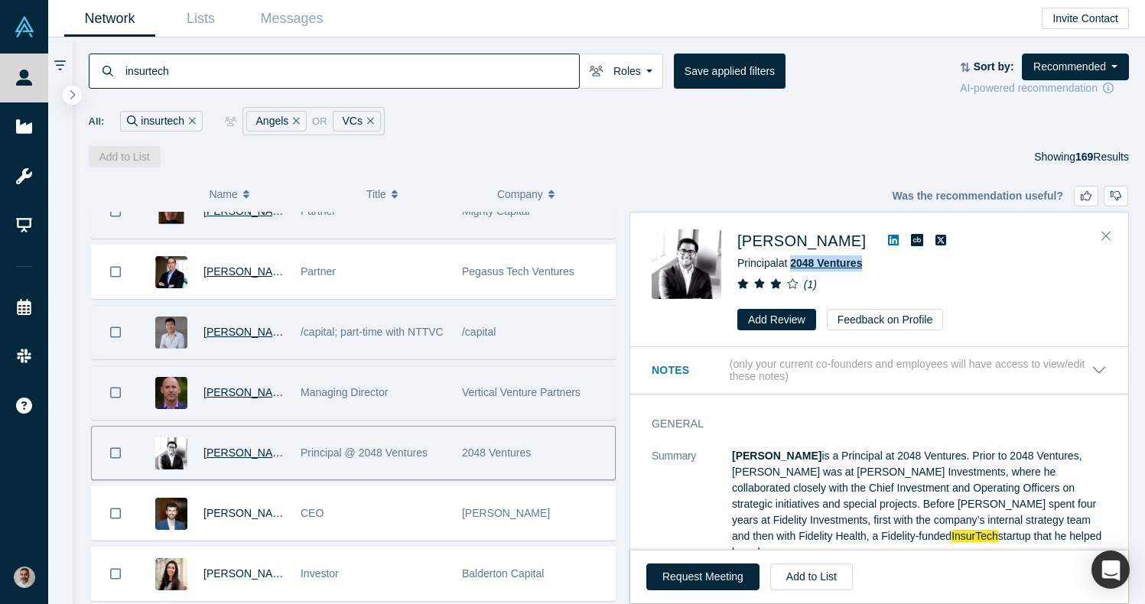
click at [794, 260] on div "Principal at 2048 Ventures" at bounding box center [923, 264] width 370 height 16
drag, startPoint x: 961, startPoint y: 311, endPoint x: 777, endPoint y: 511, distance: 271.8
click at [777, 511] on p "Zann Ali is a Principal at 2048 Ventures. Prior to 2048 Ventures, Zann was at P…" at bounding box center [919, 504] width 375 height 112
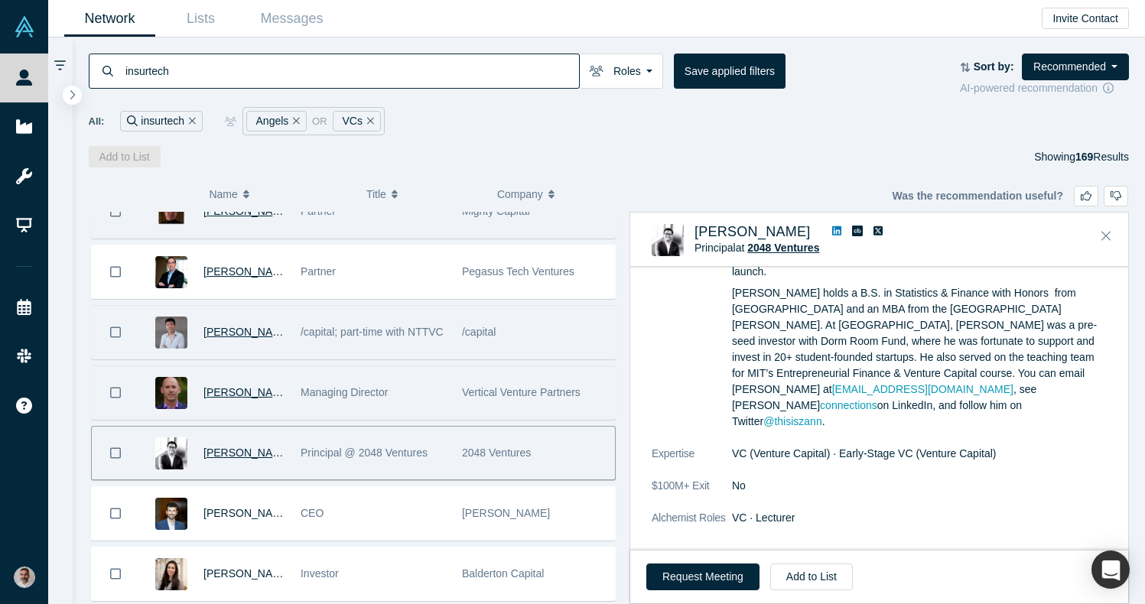
scroll to position [197, 0]
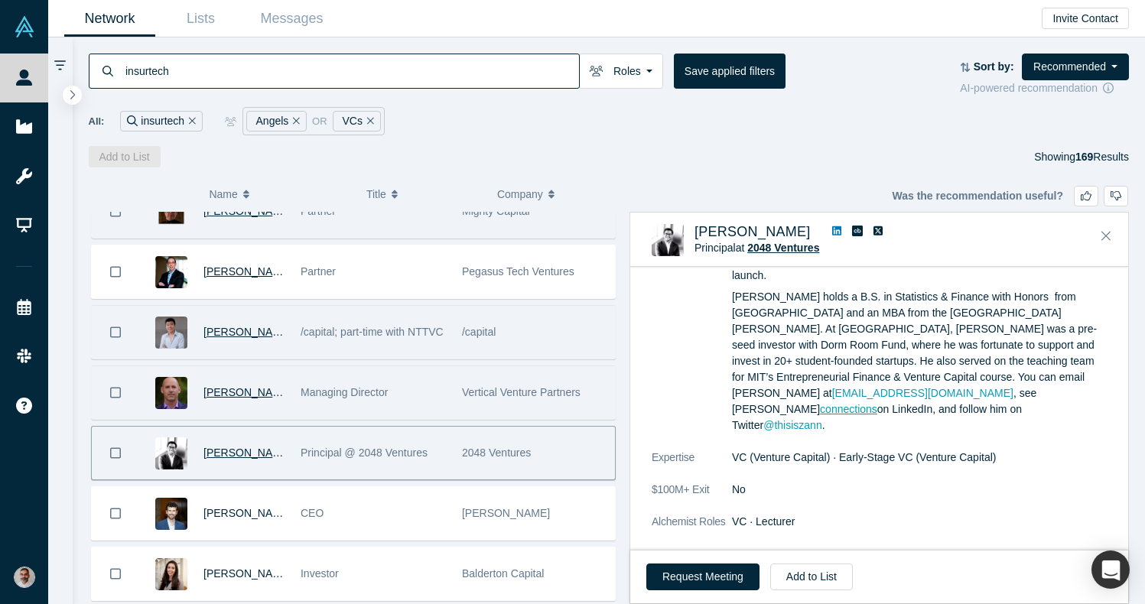
click at [878, 403] on link "connections" at bounding box center [848, 409] width 57 height 12
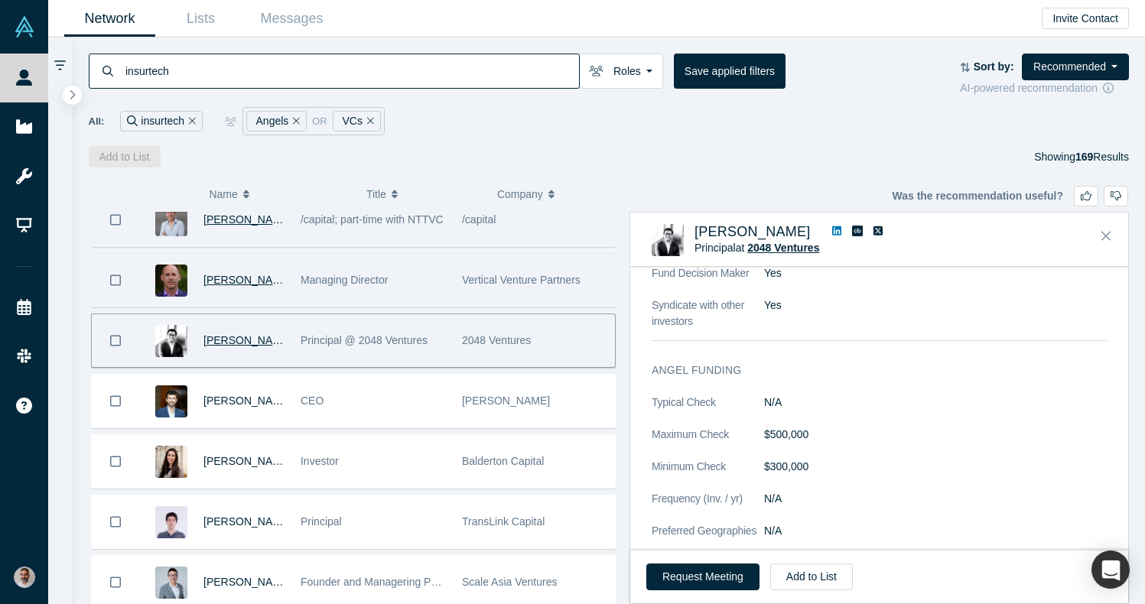
scroll to position [478, 0]
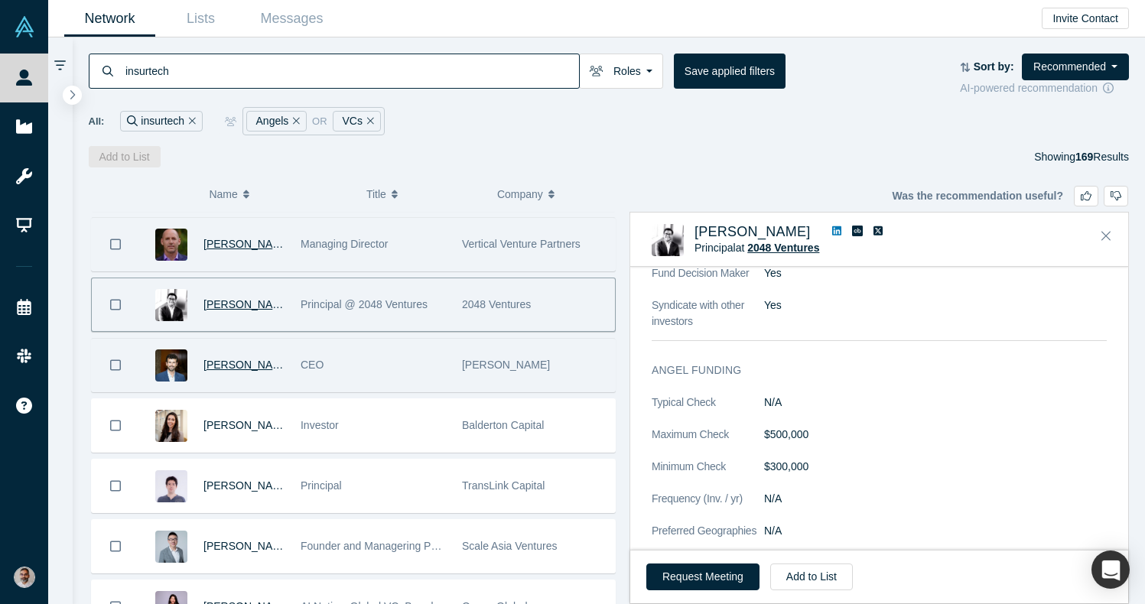
click at [239, 361] on span "Austin Renfroe" at bounding box center [248, 365] width 88 height 12
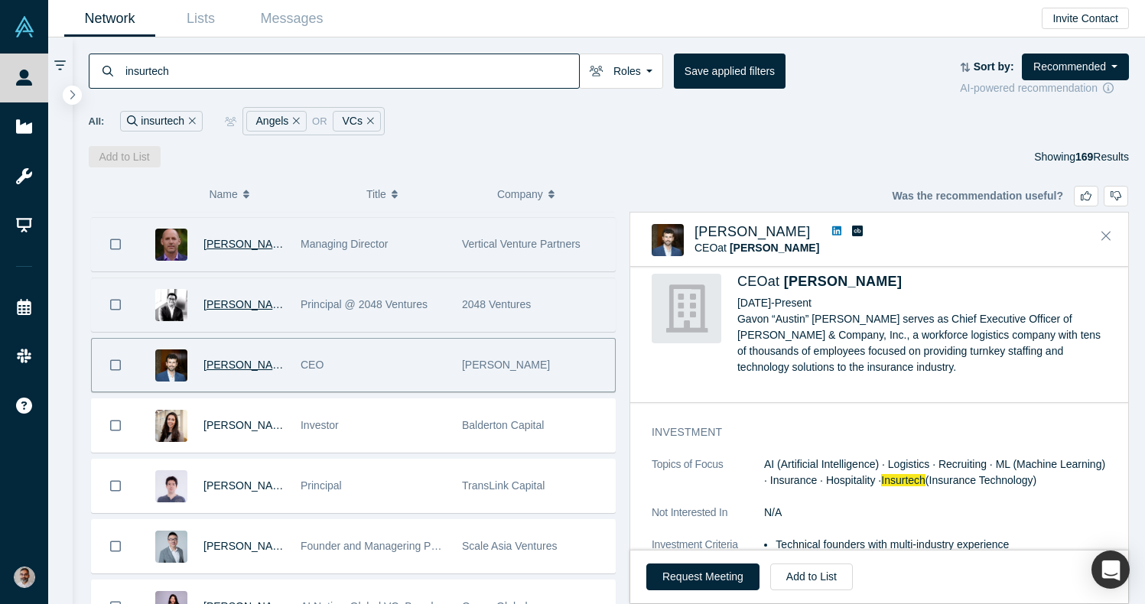
scroll to position [0, 0]
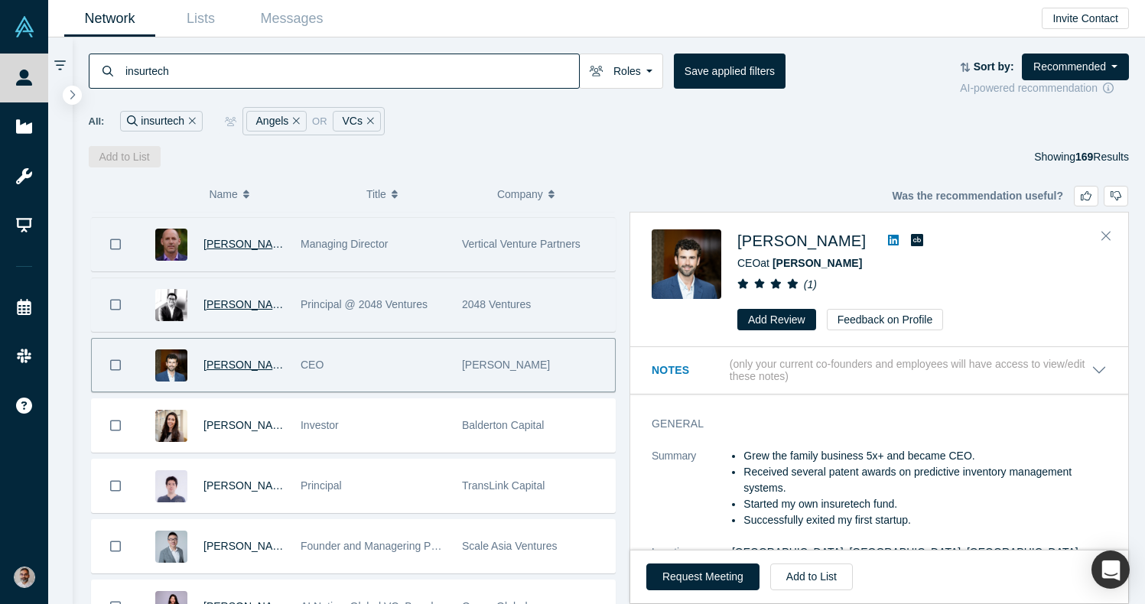
drag, startPoint x: 847, startPoint y: 243, endPoint x: 734, endPoint y: 234, distance: 112.8
click at [734, 234] on div "Austin Renfroe CEO at RENFROE ( 1 ) Add Review Feedback on Profile" at bounding box center [882, 280] width 461 height 101
drag, startPoint x: 832, startPoint y: 265, endPoint x: 777, endPoint y: 263, distance: 55.1
click at [777, 263] on div "CEO at RENFROE" at bounding box center [923, 264] width 370 height 16
drag, startPoint x: 908, startPoint y: 503, endPoint x: 744, endPoint y: 501, distance: 164.5
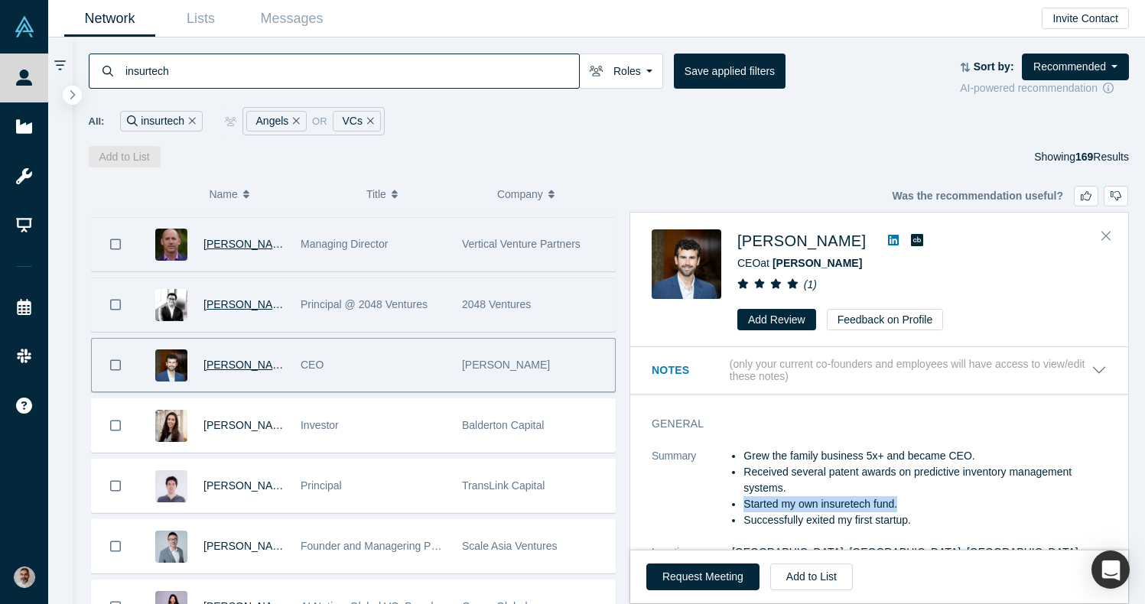
click at [744, 501] on li "Started my own insuretech fund." at bounding box center [925, 505] width 363 height 16
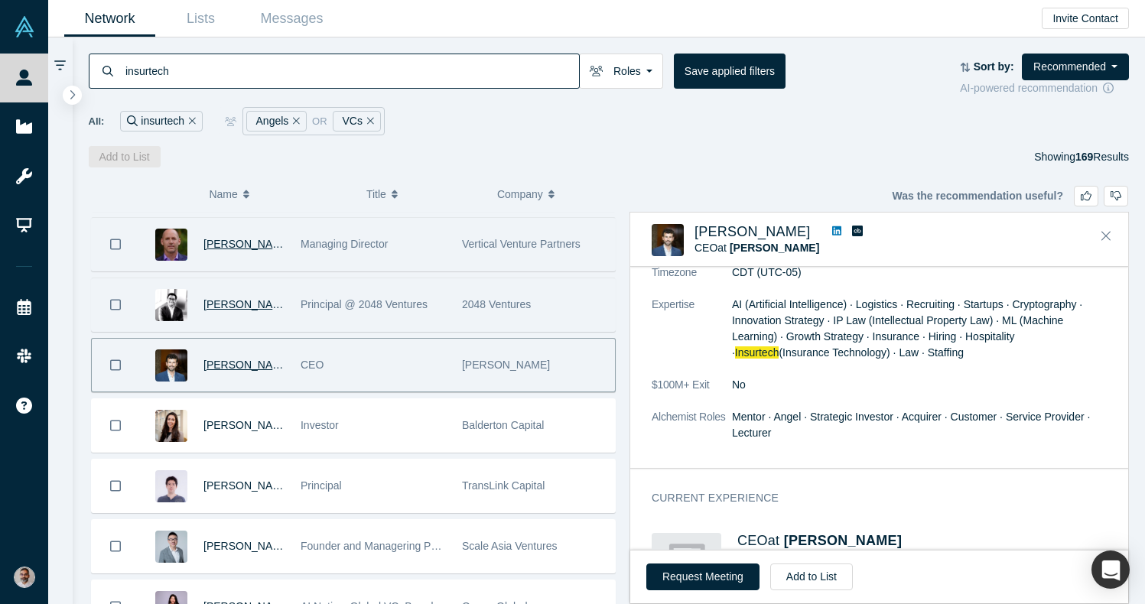
scroll to position [233, 0]
click at [1005, 379] on dd "No" at bounding box center [919, 384] width 375 height 16
click at [780, 346] on span "Insurtech" at bounding box center [757, 352] width 44 height 12
drag, startPoint x: 1024, startPoint y: 337, endPoint x: 1031, endPoint y: 364, distance: 28.4
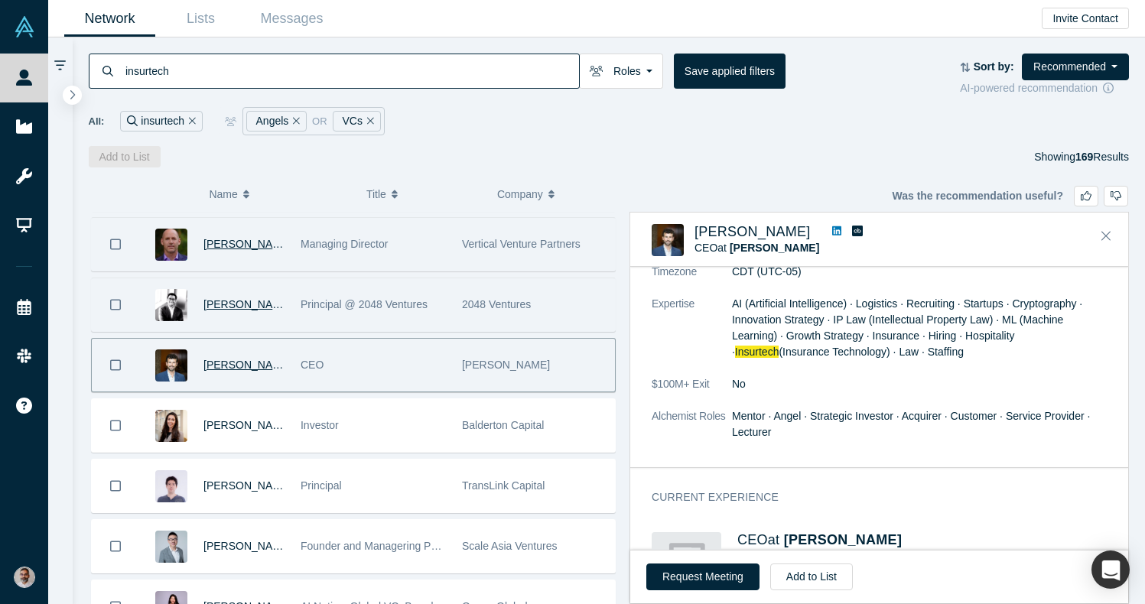
click at [1031, 364] on dl "Summary Grew the family business 5x+ and became CEO. Received several patent aw…" at bounding box center [879, 295] width 455 height 321
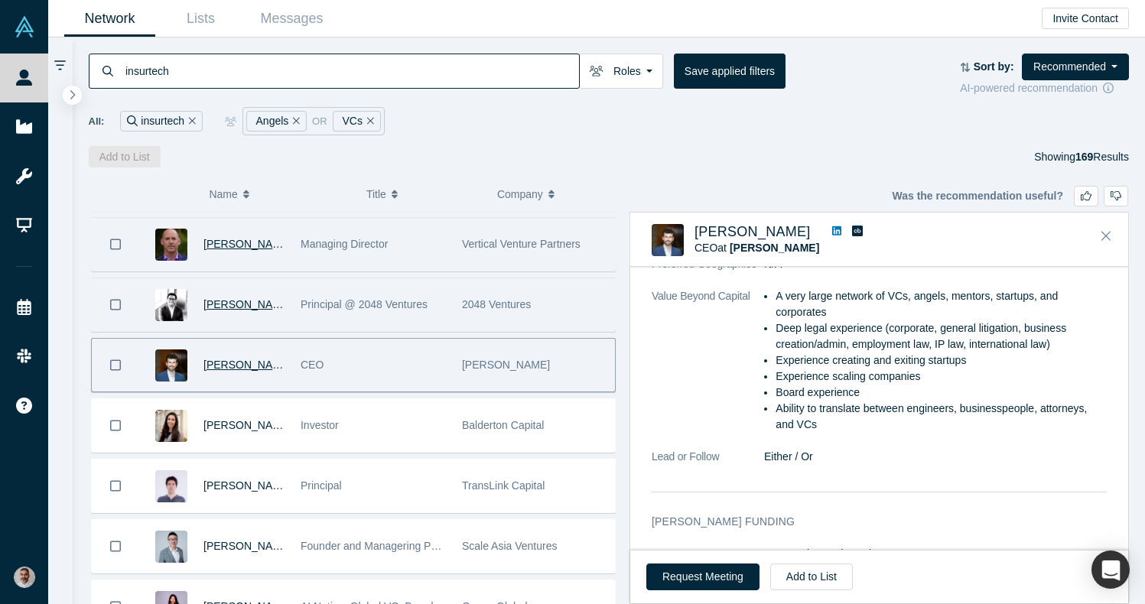
scroll to position [1031, 0]
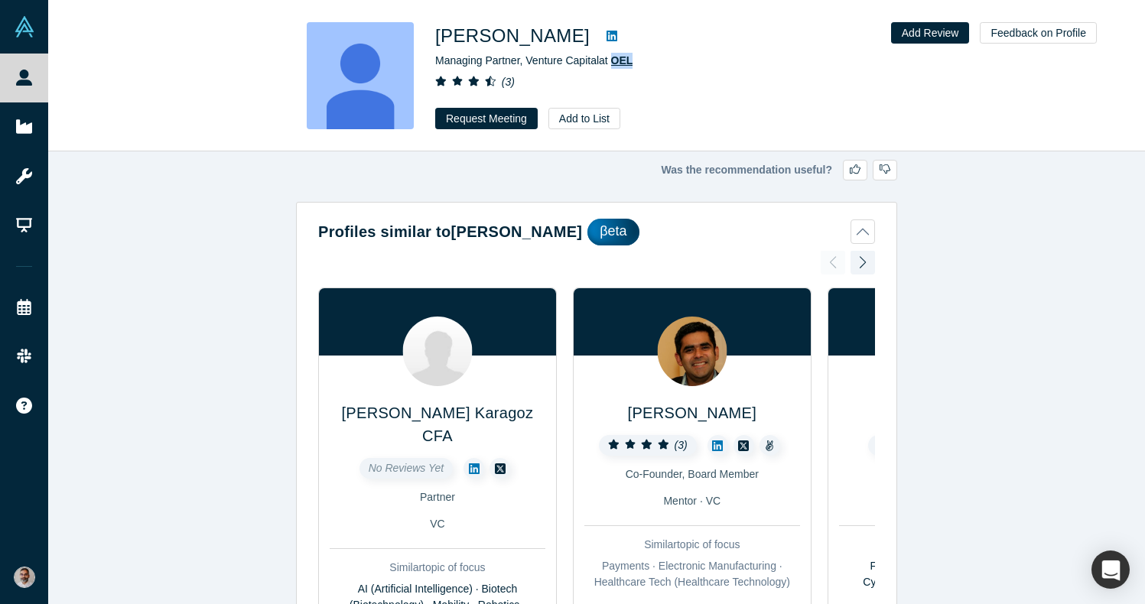
drag, startPoint x: 640, startPoint y: 62, endPoint x: 614, endPoint y: 62, distance: 25.2
click at [613, 64] on div "Managing Partner, Venture Capital at OEL" at bounding box center [649, 61] width 428 height 16
copy span "OEL"
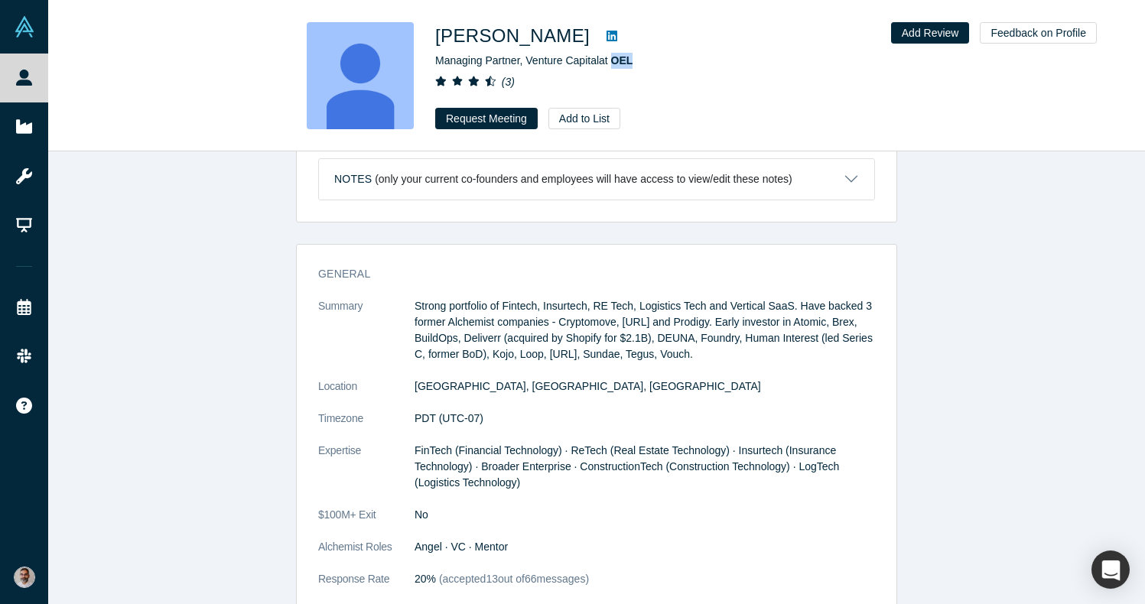
scroll to position [736, 0]
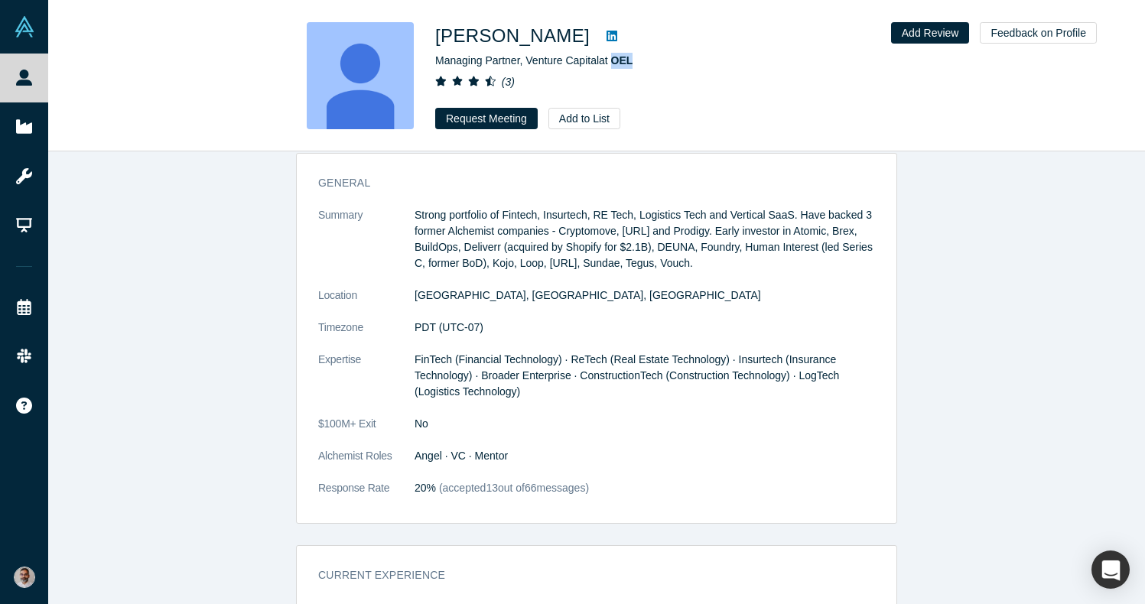
drag, startPoint x: 411, startPoint y: 203, endPoint x: 604, endPoint y: 271, distance: 205.2
click at [604, 271] on dl "Summary Strong portfolio of Fintech, Insurtech, RE Tech, Logistics Tech and Ver…" at bounding box center [596, 359] width 557 height 305
drag, startPoint x: 418, startPoint y: 204, endPoint x: 513, endPoint y: 221, distance: 97.1
click at [513, 221] on p "Strong portfolio of Fintech, Insurtech, RE Tech, Logistics Tech and Vertical Sa…" at bounding box center [645, 239] width 461 height 64
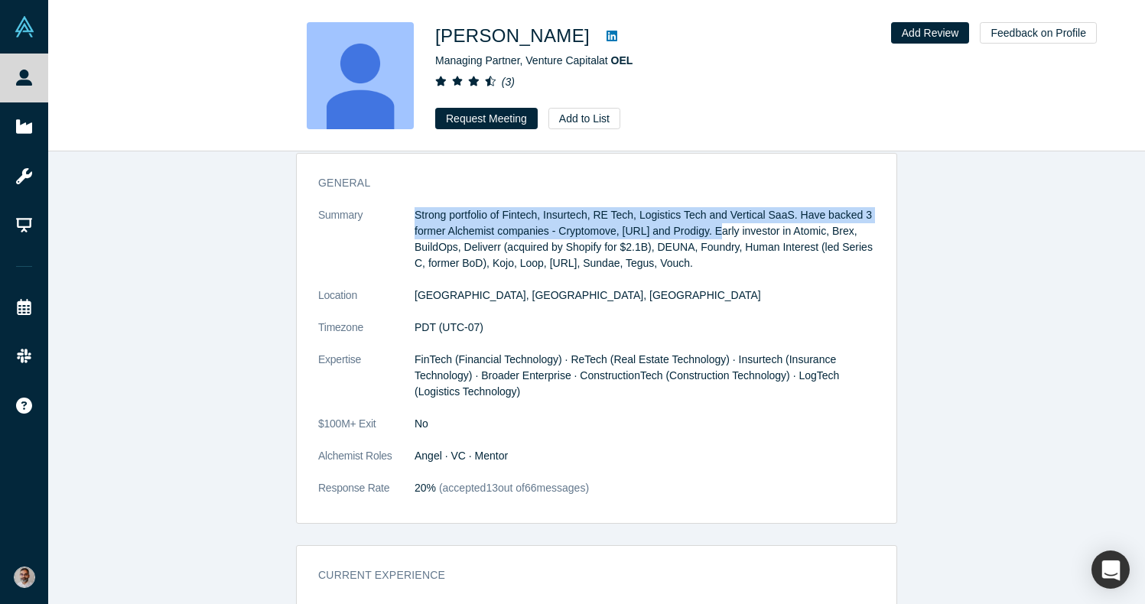
drag, startPoint x: 725, startPoint y: 225, endPoint x: 413, endPoint y: 210, distance: 312.5
click at [413, 209] on dl "Summary Strong portfolio of Fintech, Insurtech, RE Tech, Logistics Tech and Ver…" at bounding box center [596, 359] width 557 height 305
copy dl "Strong portfolio of Fintech, Insurtech, RE Tech, Logistics Tech and Vertical Sa…"
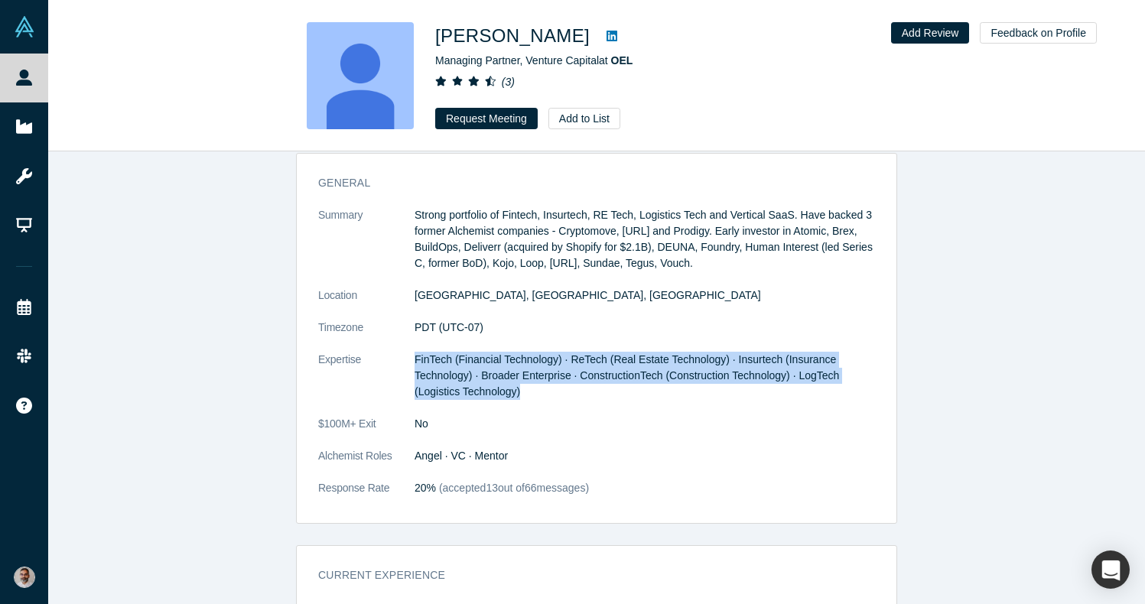
drag, startPoint x: 535, startPoint y: 387, endPoint x: 394, endPoint y: 363, distance: 142.8
click at [394, 363] on dl "Summary Strong portfolio of Fintech, Insurtech, RE Tech, Logistics Tech and Ver…" at bounding box center [596, 359] width 557 height 305
copy dl "FinTech (Financial Technology) · ReTech (Real Estate Technology) · Insurtech (I…"
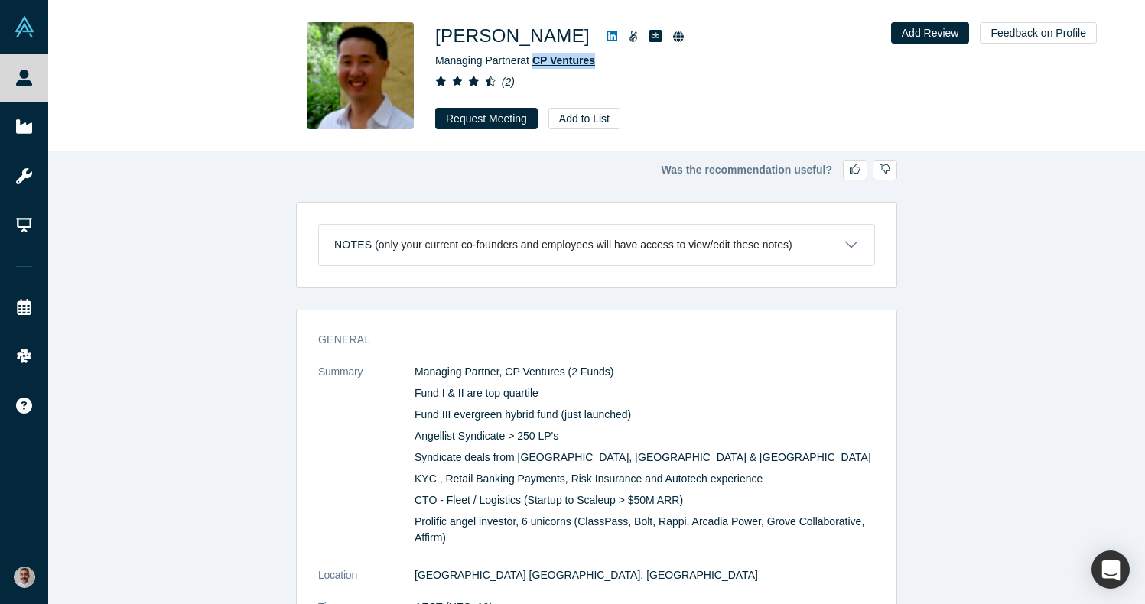
drag, startPoint x: 600, startPoint y: 57, endPoint x: 537, endPoint y: 57, distance: 62.7
click at [537, 57] on div "Managing Partner at CP Ventures" at bounding box center [649, 61] width 428 height 16
copy span "CP Ventures"
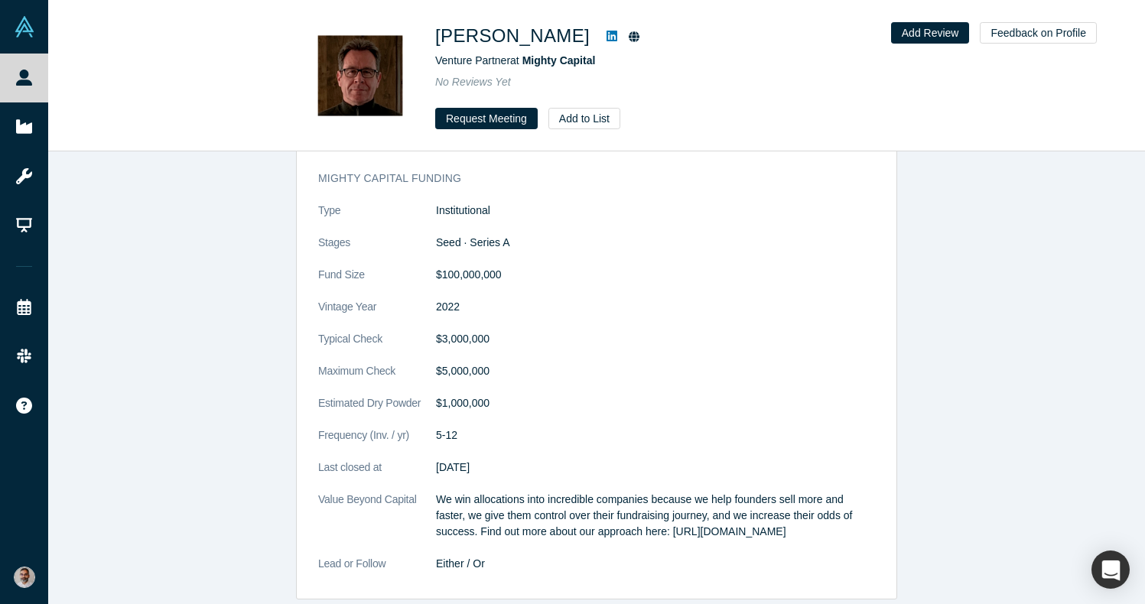
scroll to position [1461, 0]
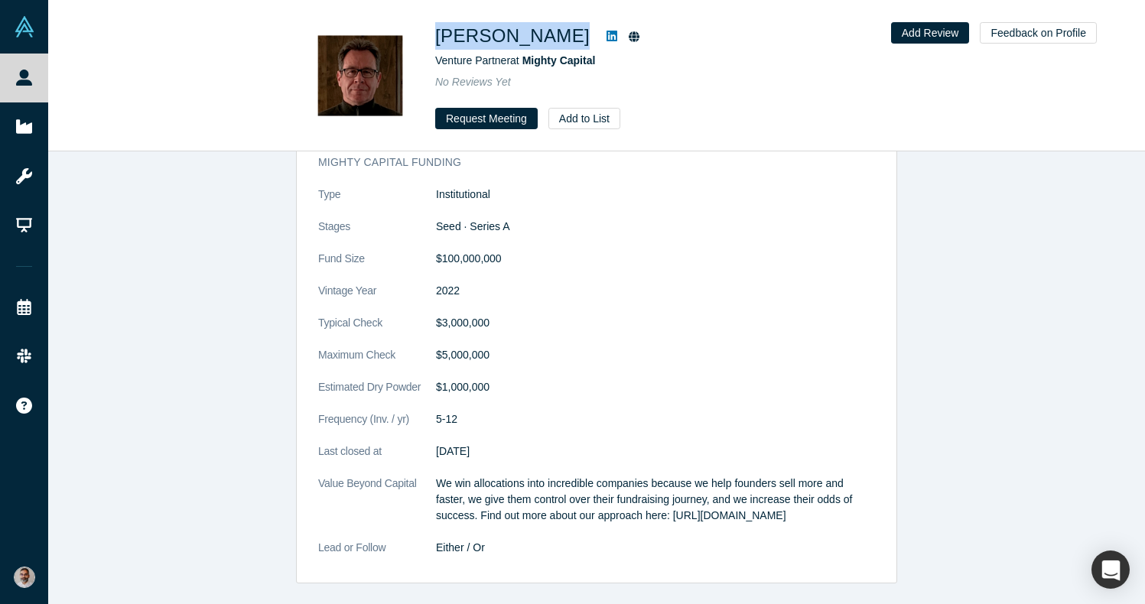
drag, startPoint x: 573, startPoint y: 41, endPoint x: 436, endPoint y: 31, distance: 137.3
click at [436, 31] on div "Matthias Weber" at bounding box center [649, 36] width 428 height 28
copy div "Matthias Weber"
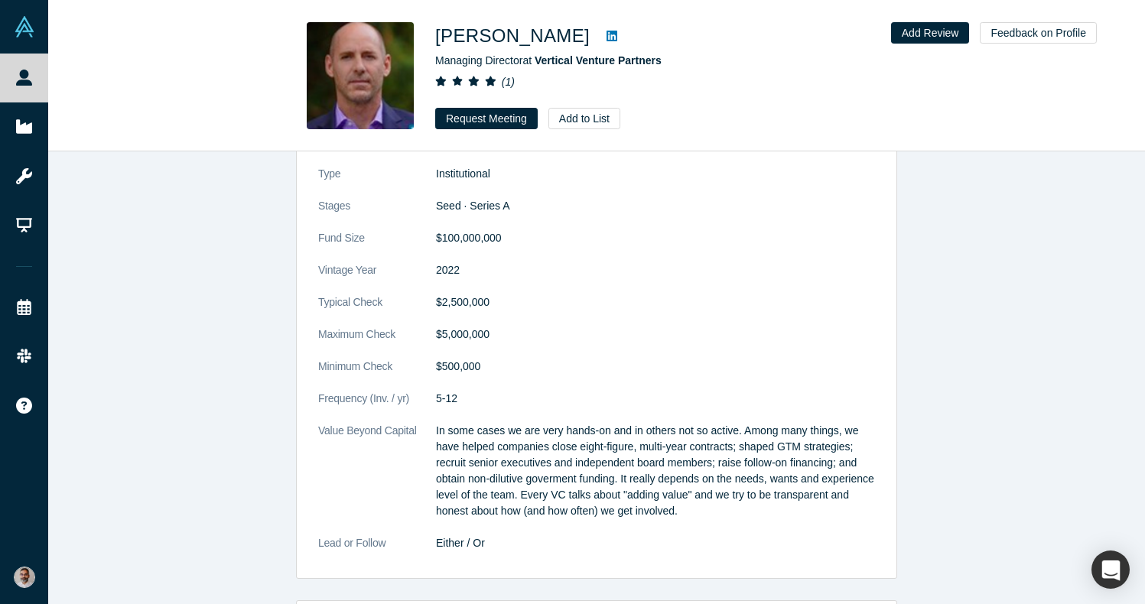
scroll to position [2211, 0]
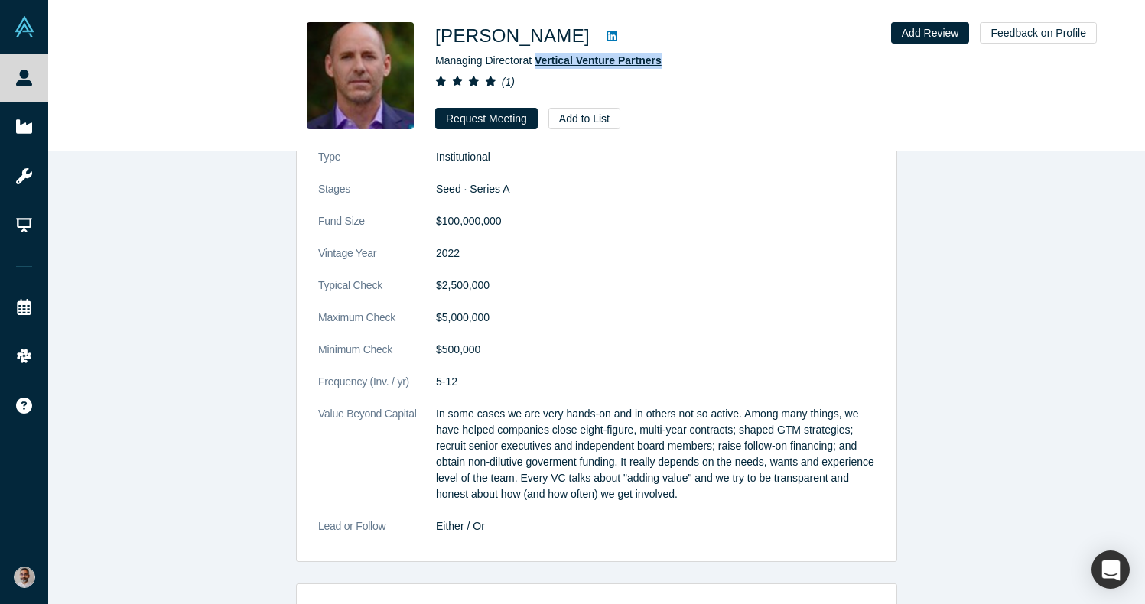
drag, startPoint x: 708, startPoint y: 57, endPoint x: 540, endPoint y: 60, distance: 168.3
click at [540, 60] on div "Managing Director at Vertical Venture Partners" at bounding box center [649, 61] width 428 height 16
copy span "Vertical Venture Partners"
